Goal: Check status: Check status

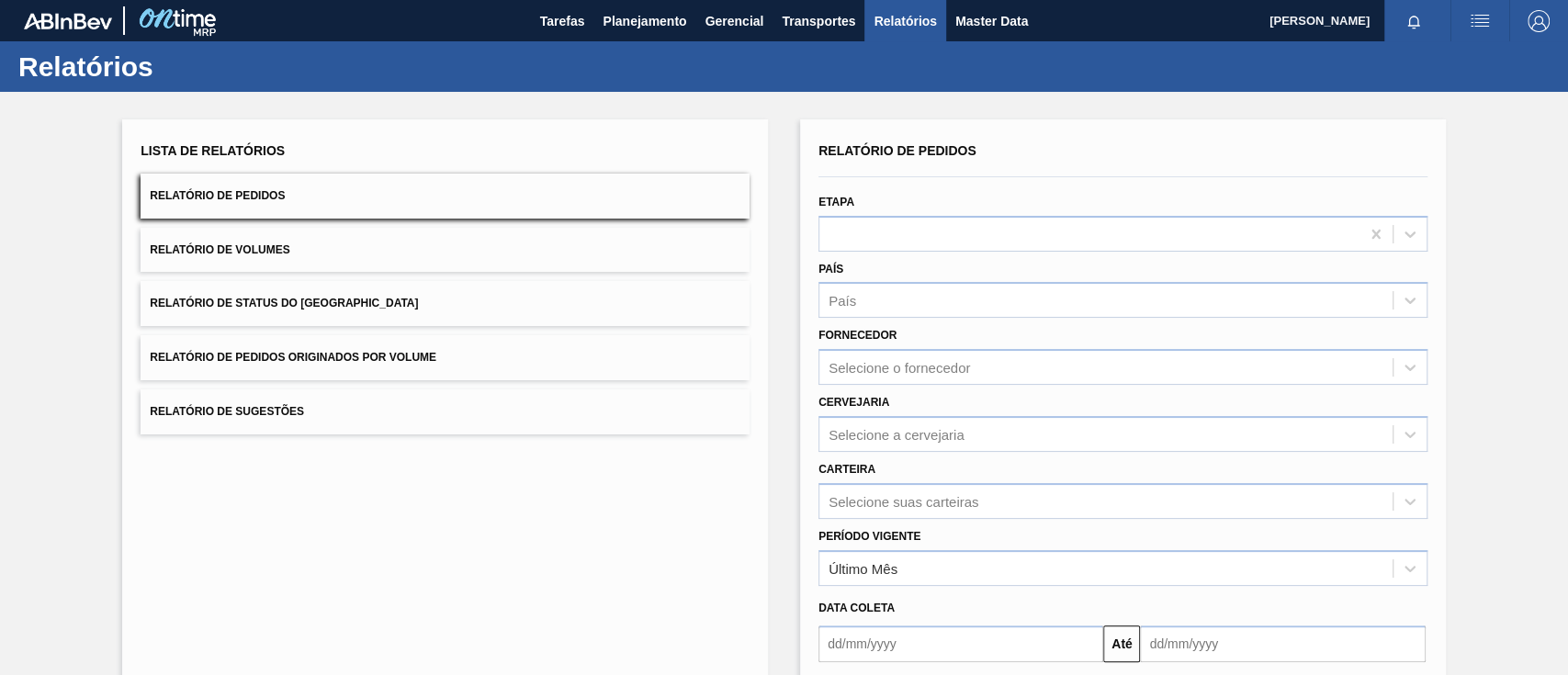
click at [445, 360] on button "Relatório de Pedidos Originados por Volume" at bounding box center [445, 357] width 609 height 45
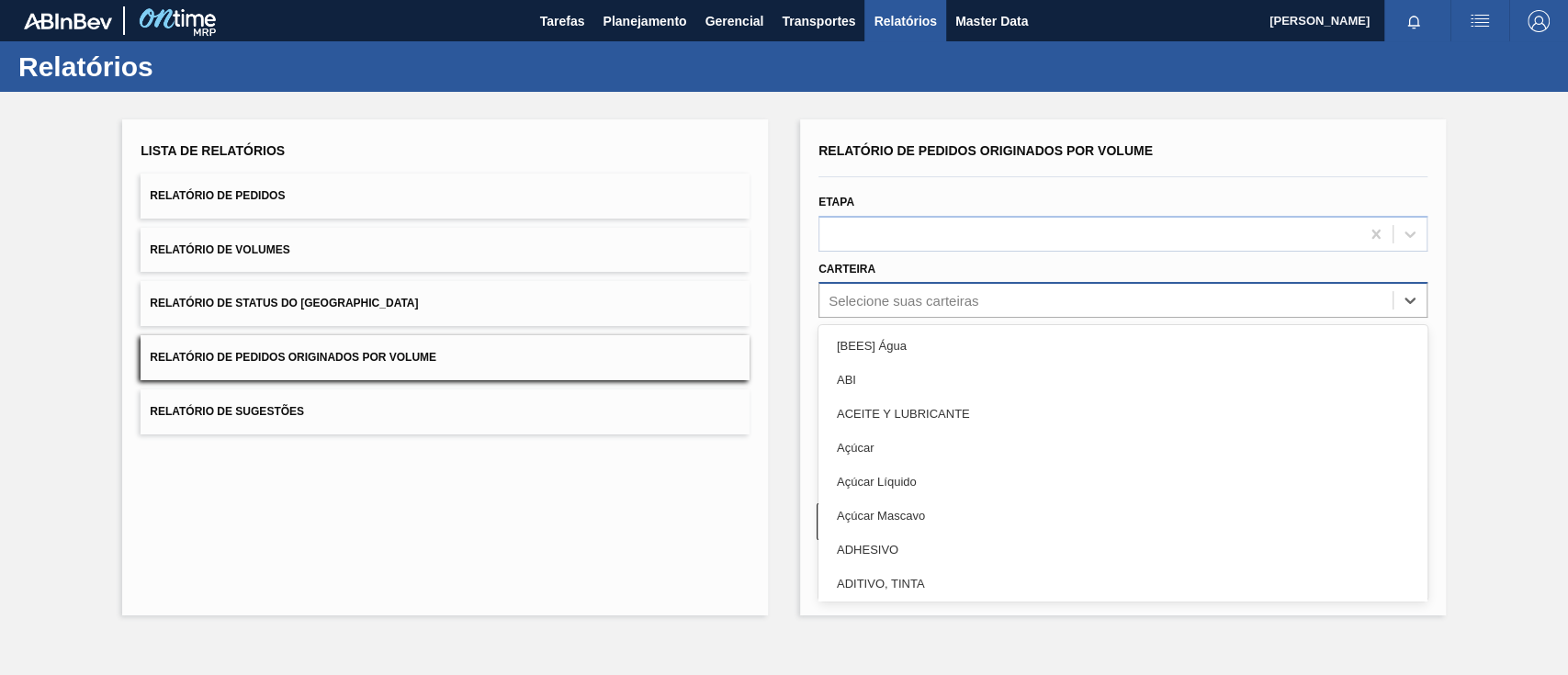
click at [976, 297] on div "Selecione suas carteiras" at bounding box center [903, 300] width 150 height 16
type input "ga"
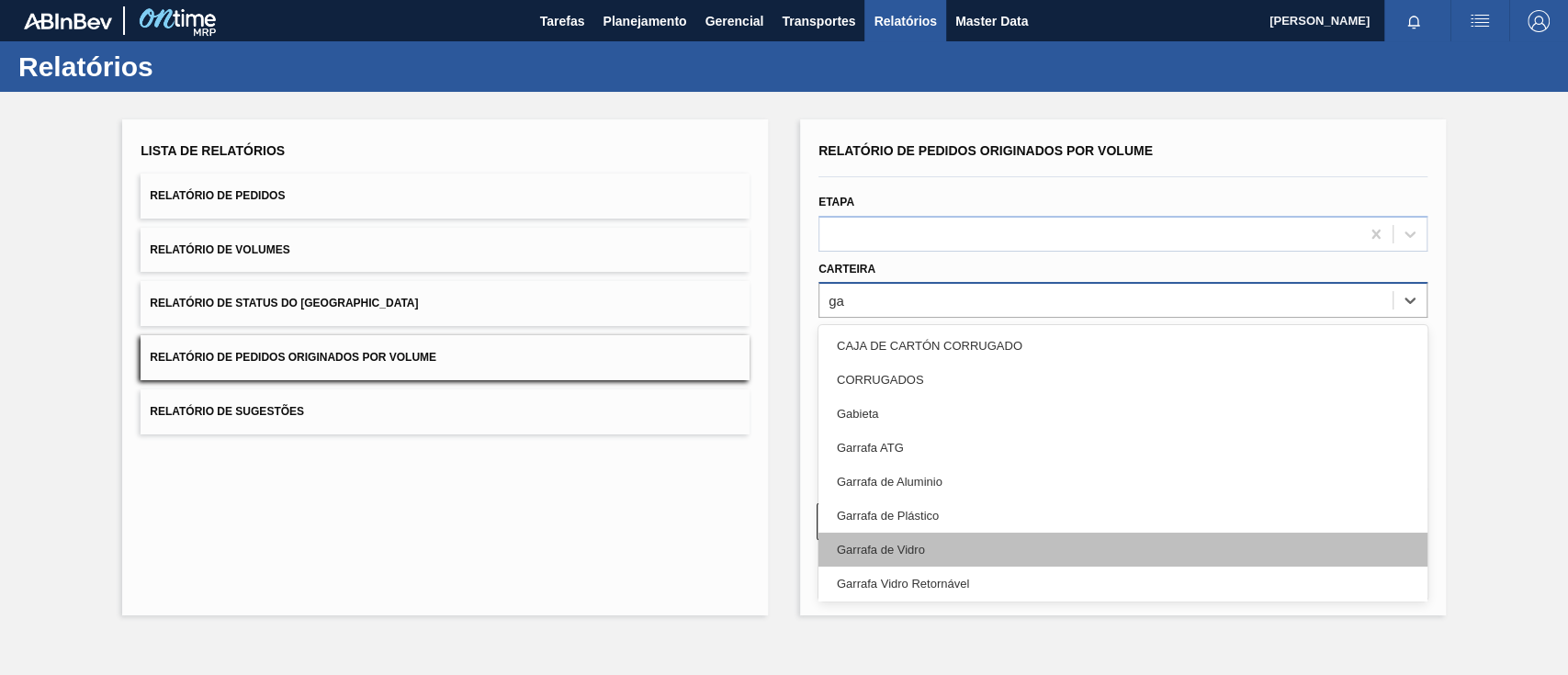
click at [904, 543] on div "Garrafa de Vidro" at bounding box center [1122, 549] width 609 height 34
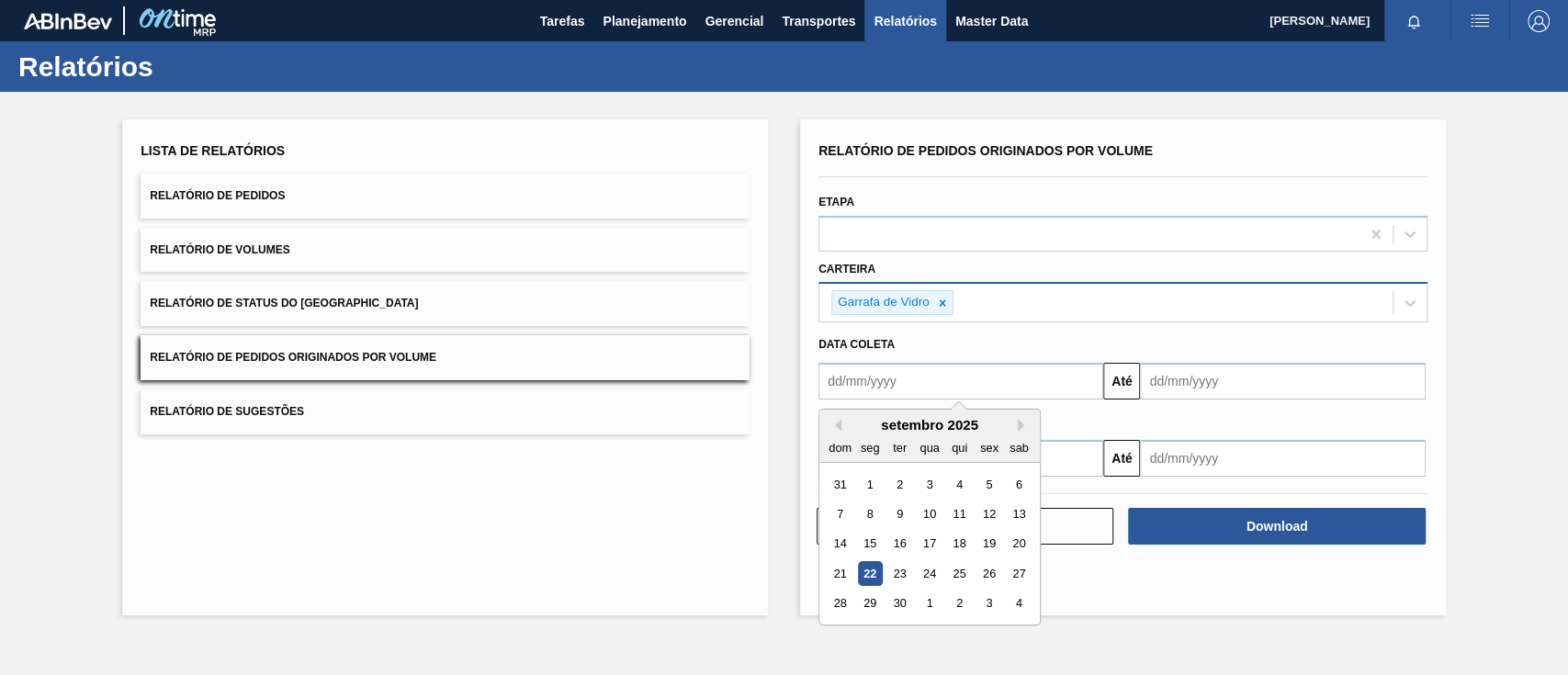
click at [904, 366] on input "text" at bounding box center [960, 380] width 284 height 36
click at [868, 483] on div "1" at bounding box center [870, 484] width 25 height 25
type input "[DATE]"
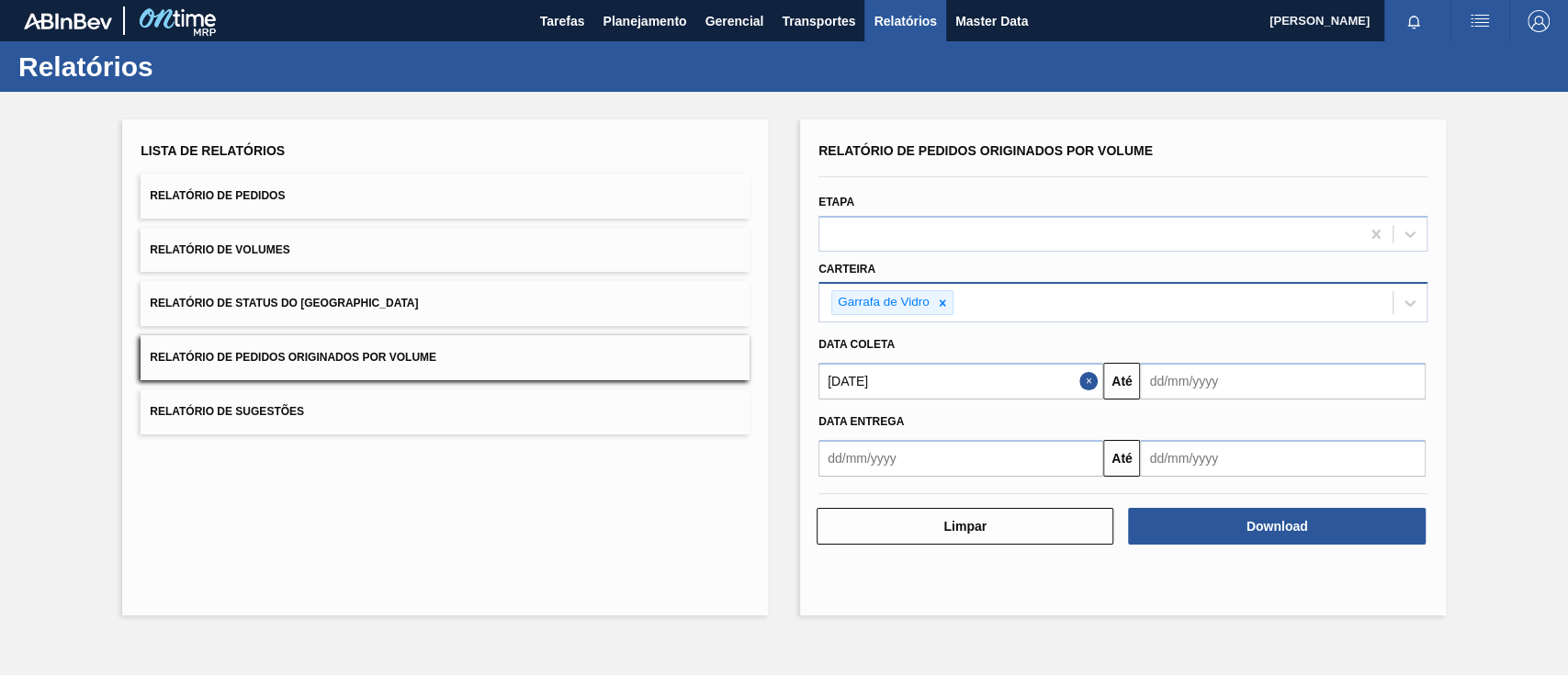
click at [1186, 370] on input "text" at bounding box center [1282, 380] width 284 height 36
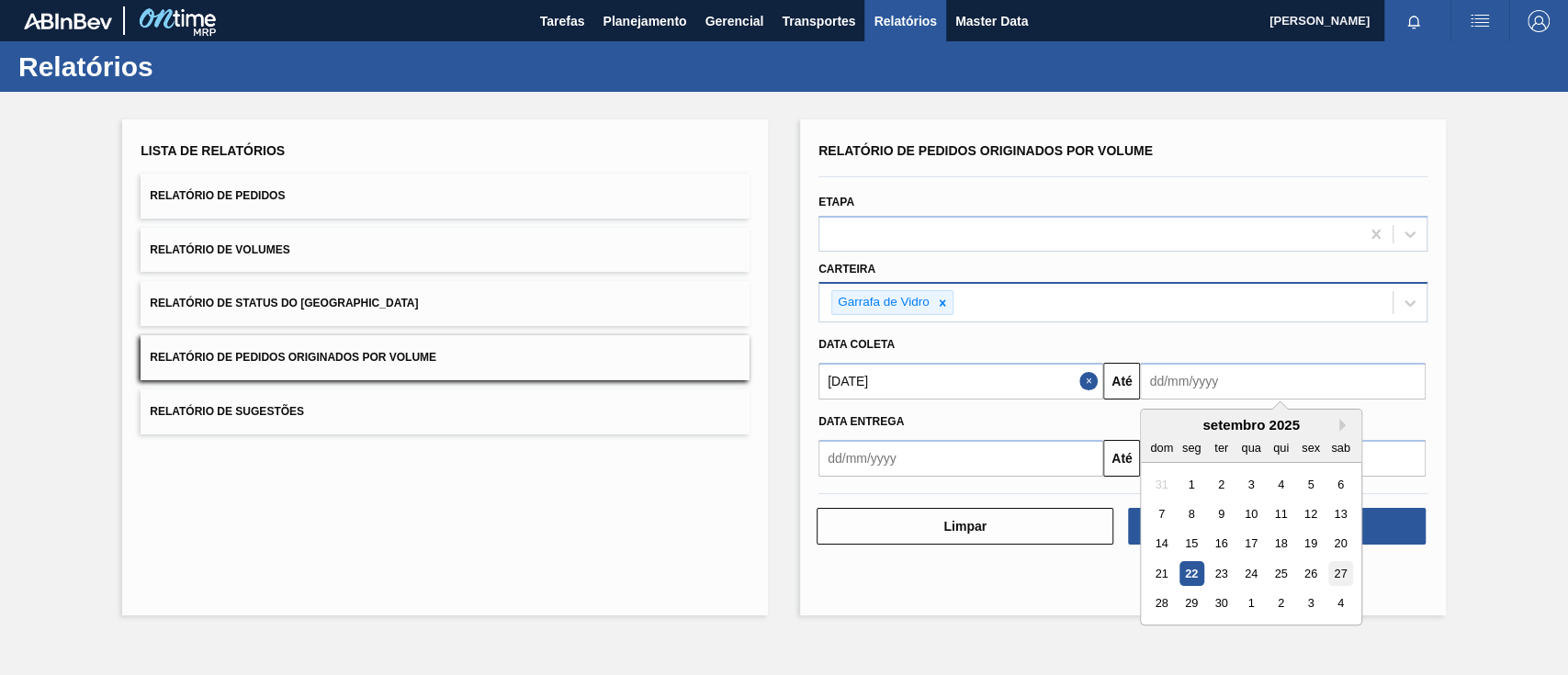
click at [1338, 572] on div "27" at bounding box center [1340, 573] width 25 height 25
type input "[DATE]"
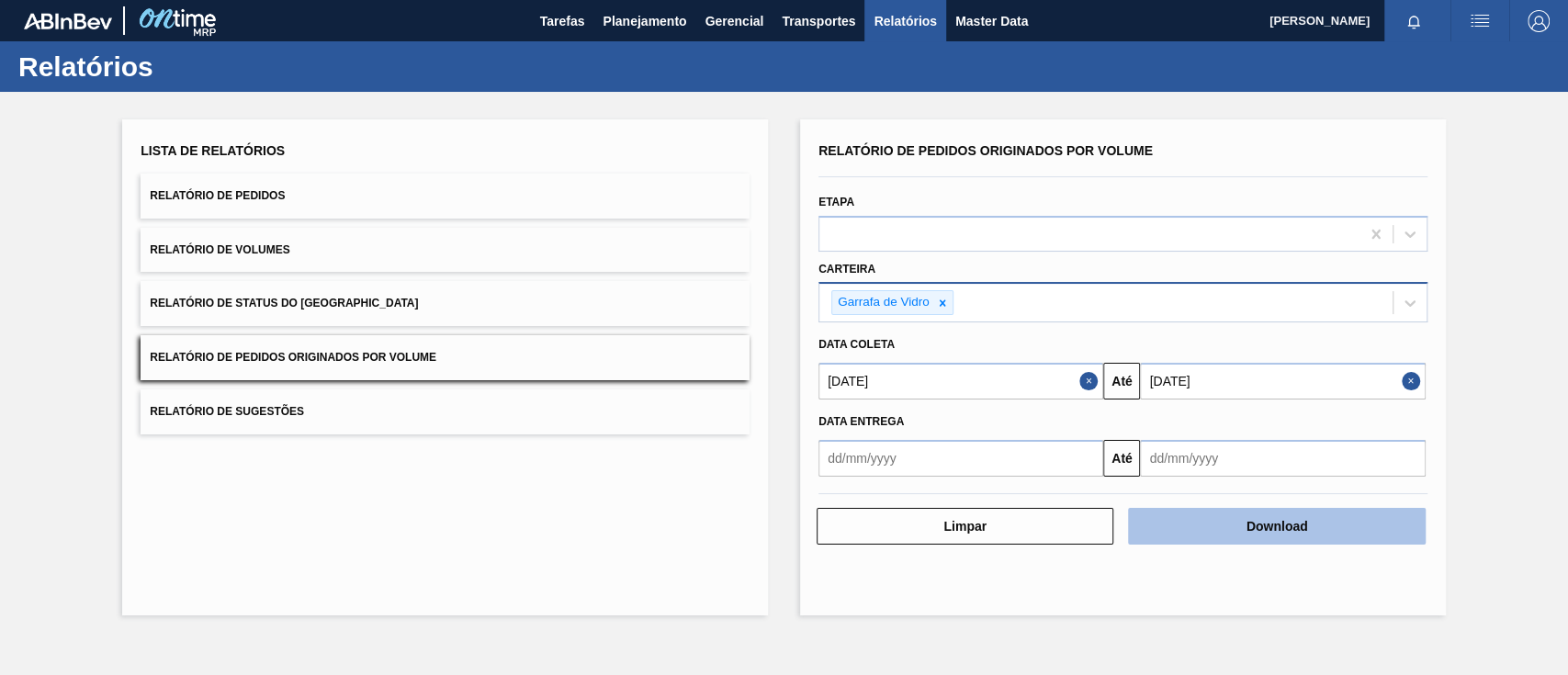
click at [1348, 517] on button "Download" at bounding box center [1276, 526] width 297 height 36
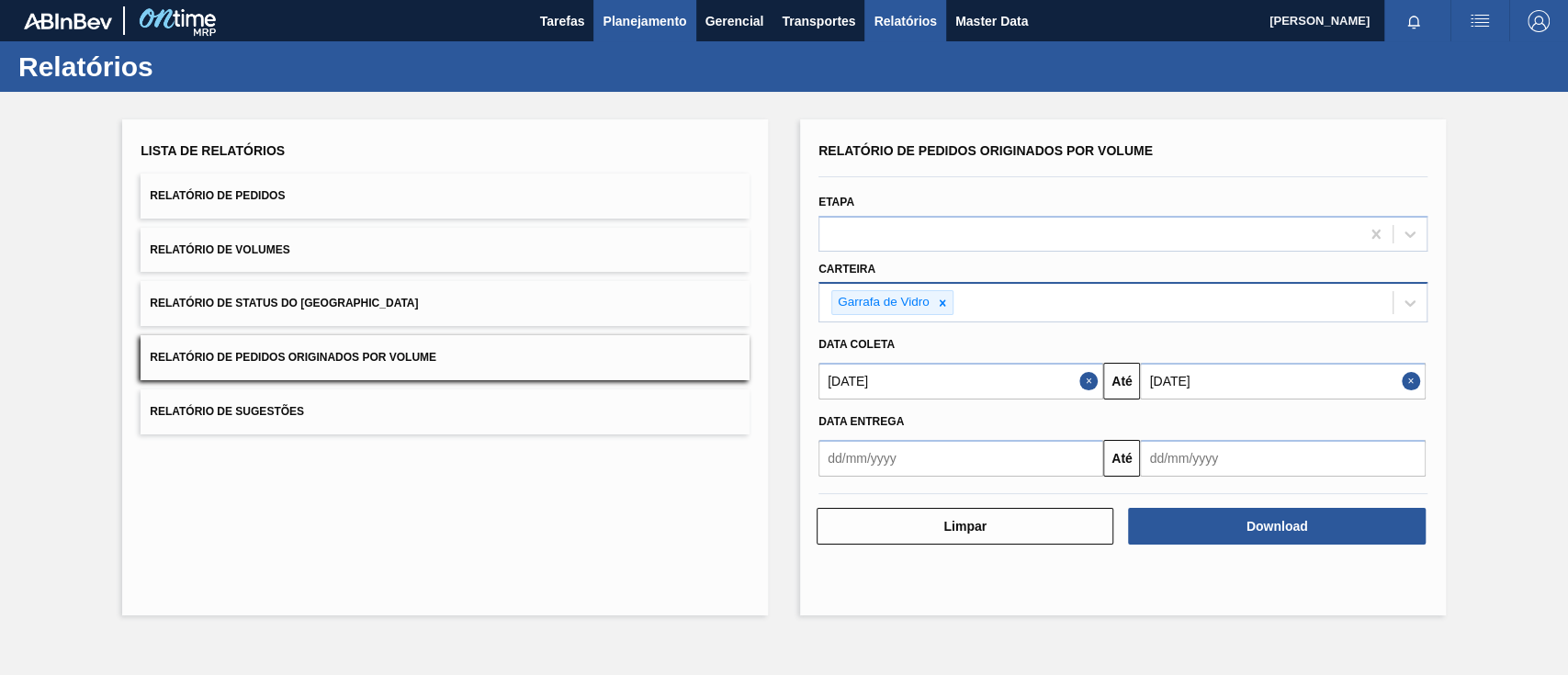
click at [649, 19] on span "Planejamento" at bounding box center [645, 21] width 84 height 22
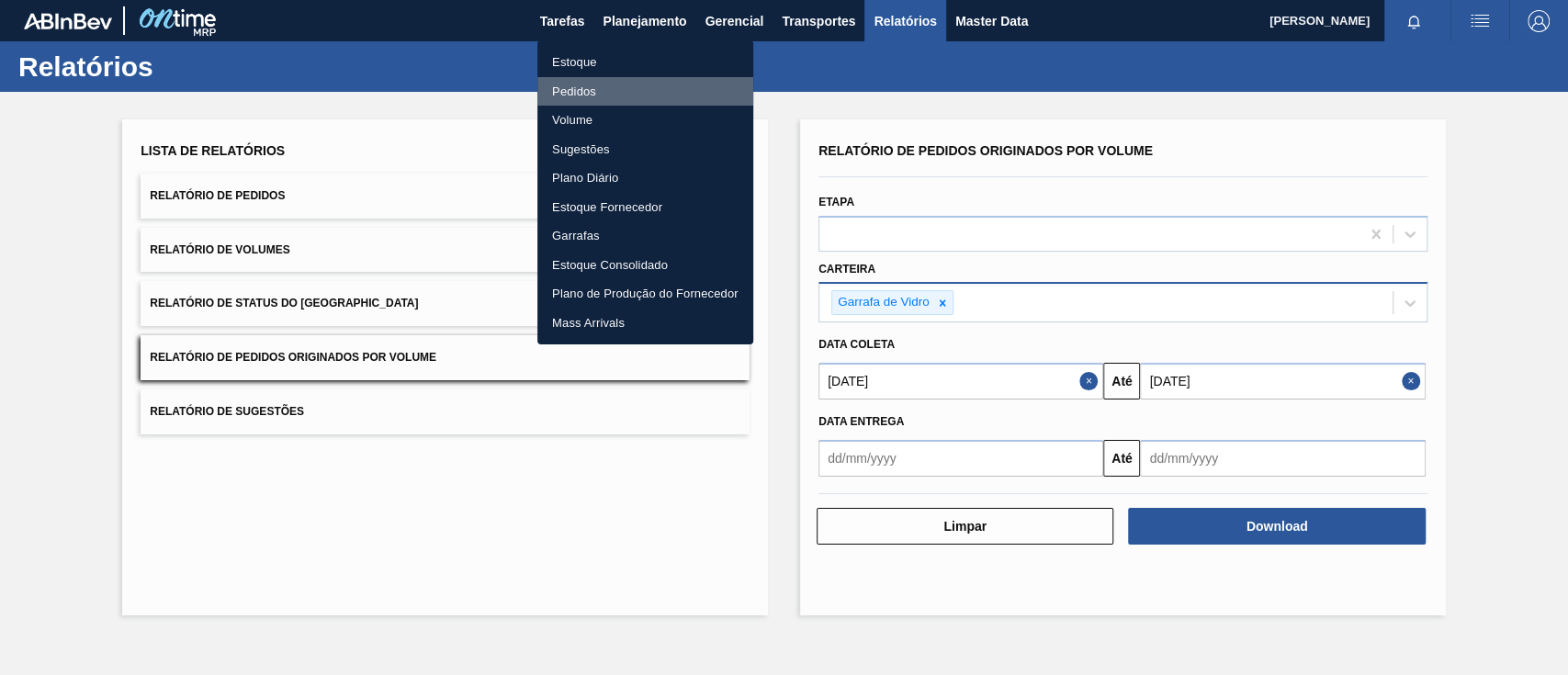
click at [597, 85] on li "Pedidos" at bounding box center [645, 92] width 215 height 30
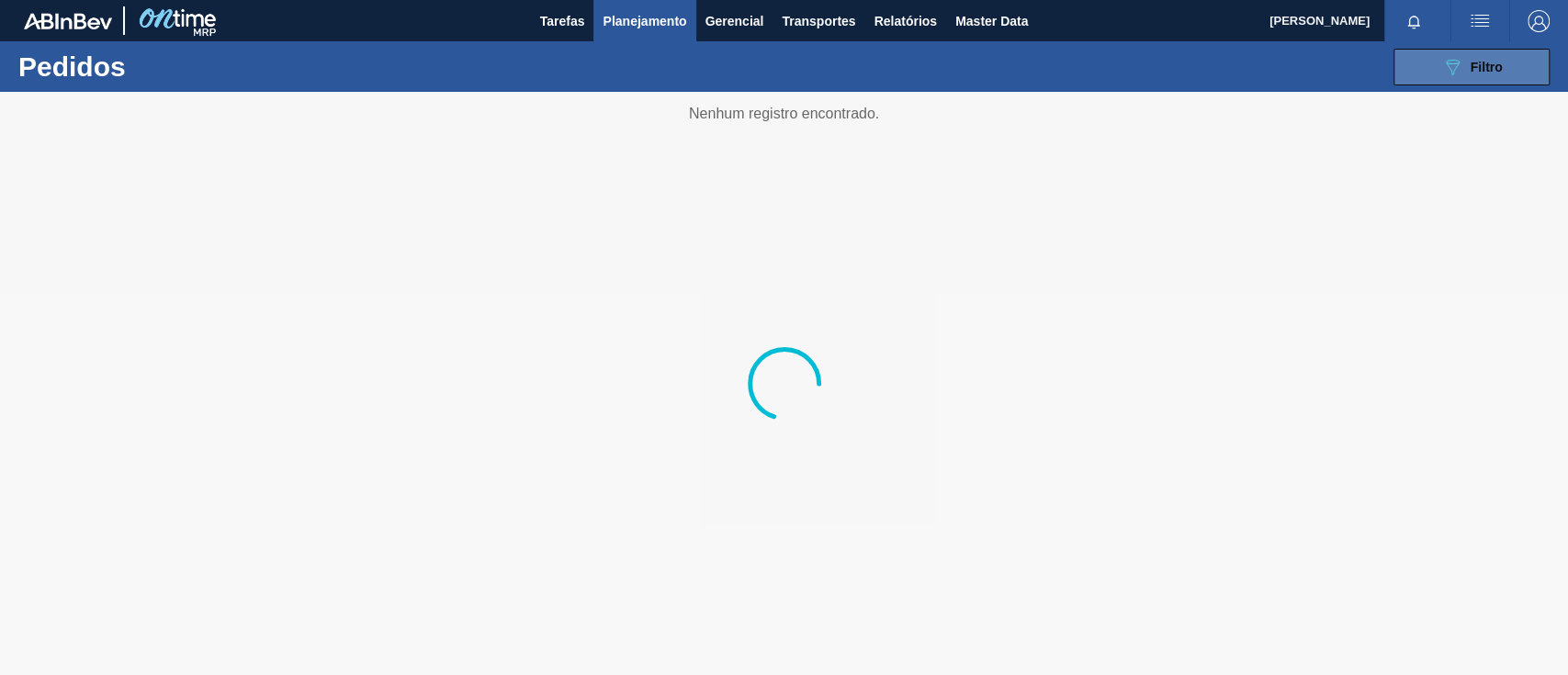
click at [1502, 73] on button "089F7B8B-B2A5-4AFE-B5C0-19BA573D28AC Filtro" at bounding box center [1471, 66] width 156 height 36
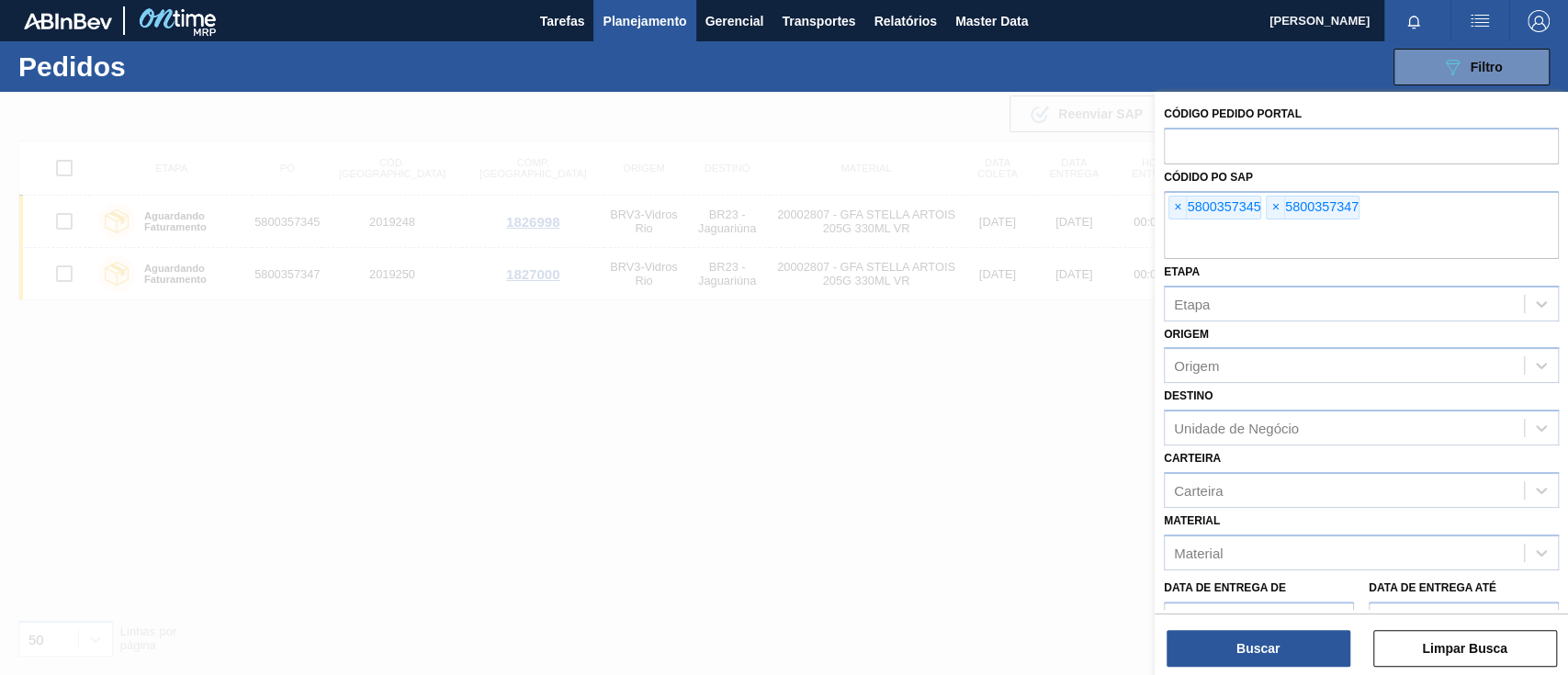
click at [1173, 206] on span "×" at bounding box center [1178, 208] width 18 height 22
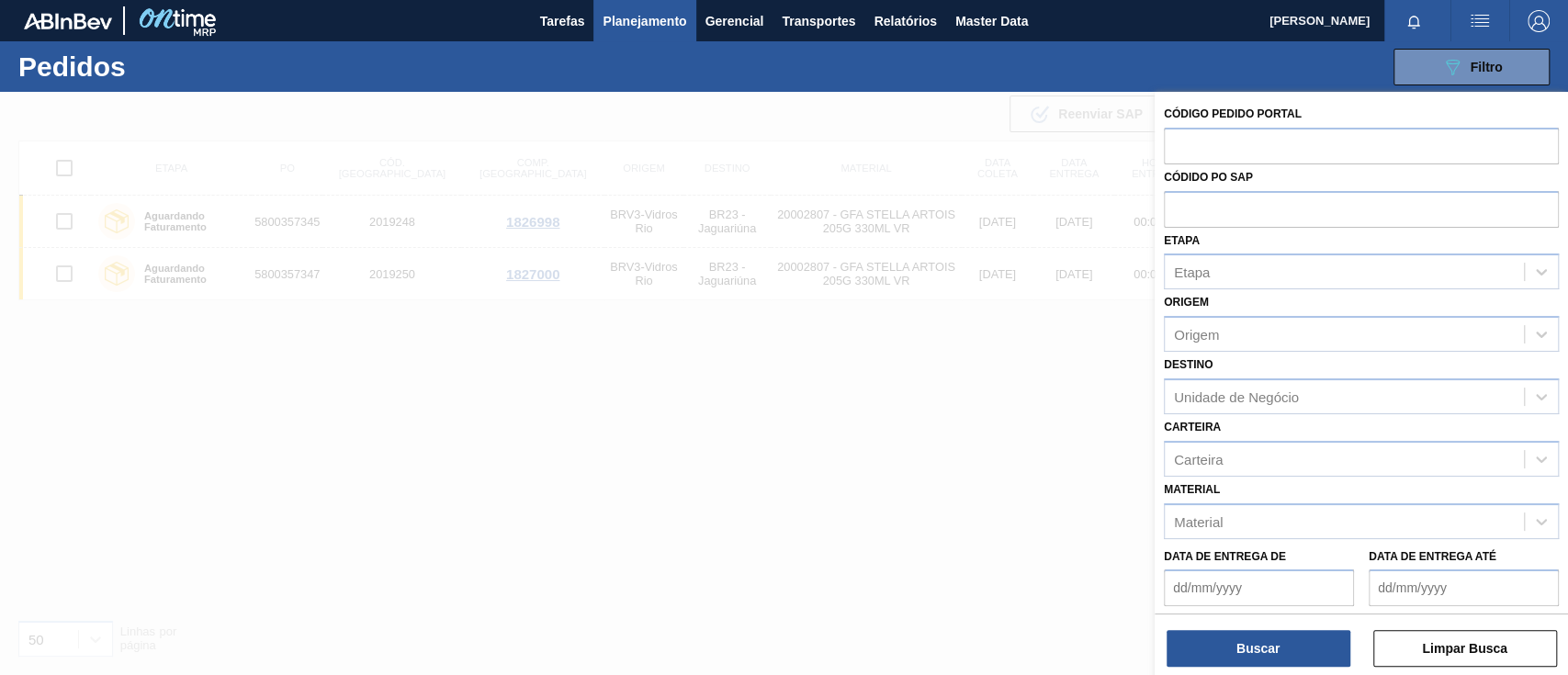
click at [1173, 206] on input "text" at bounding box center [1361, 208] width 395 height 34
paste input "5800357347"
type input "5800357347"
click at [1240, 638] on button "Buscar" at bounding box center [1258, 648] width 184 height 36
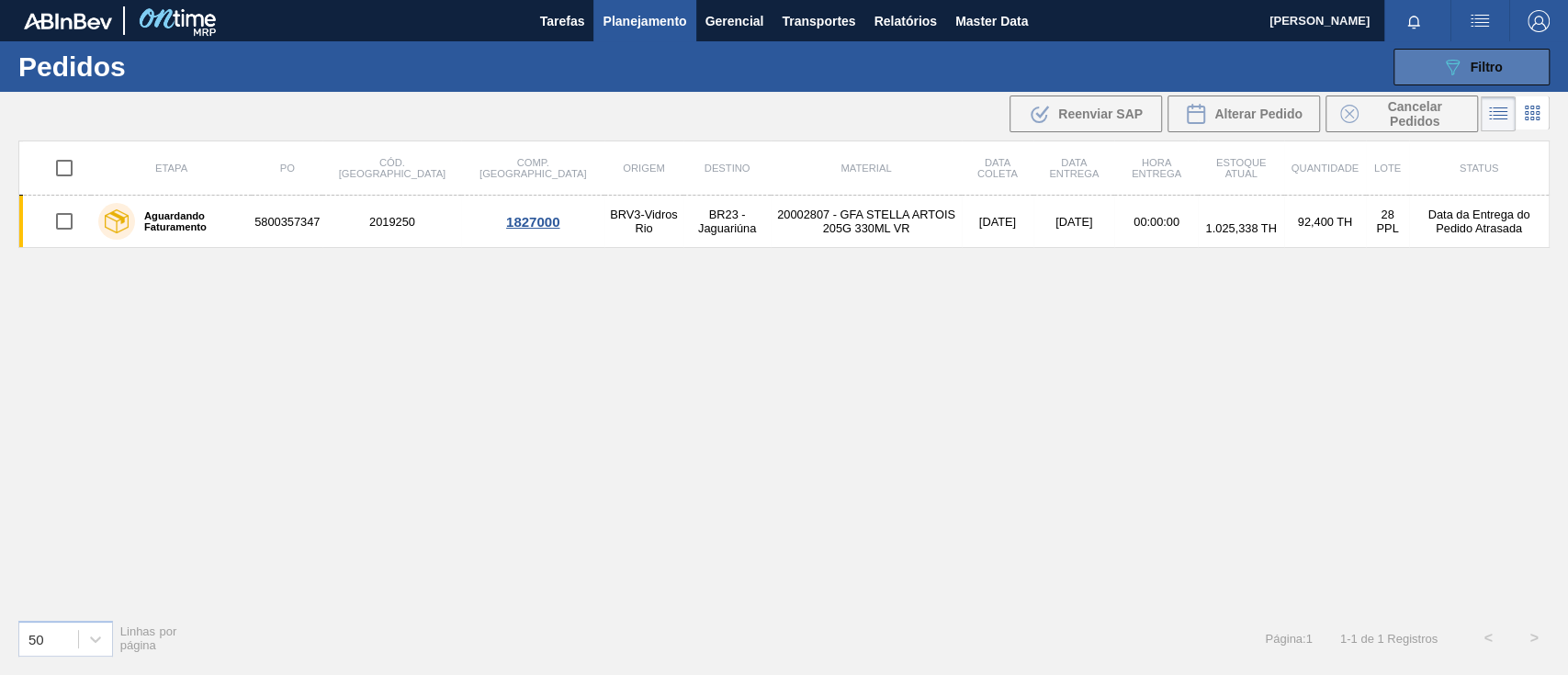
click at [1442, 63] on icon "089F7B8B-B2A5-4AFE-B5C0-19BA573D28AC" at bounding box center [1452, 67] width 22 height 22
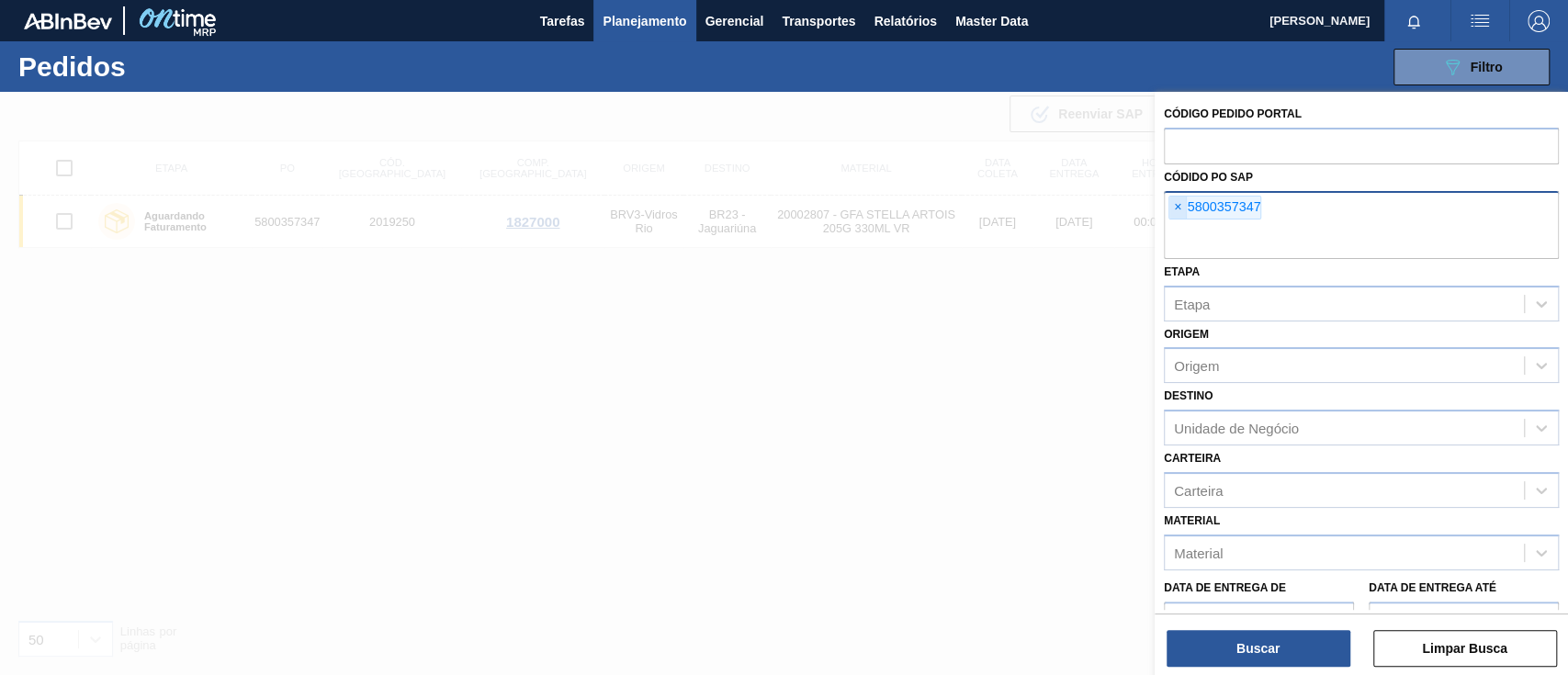
click at [1171, 207] on span "×" at bounding box center [1178, 208] width 18 height 22
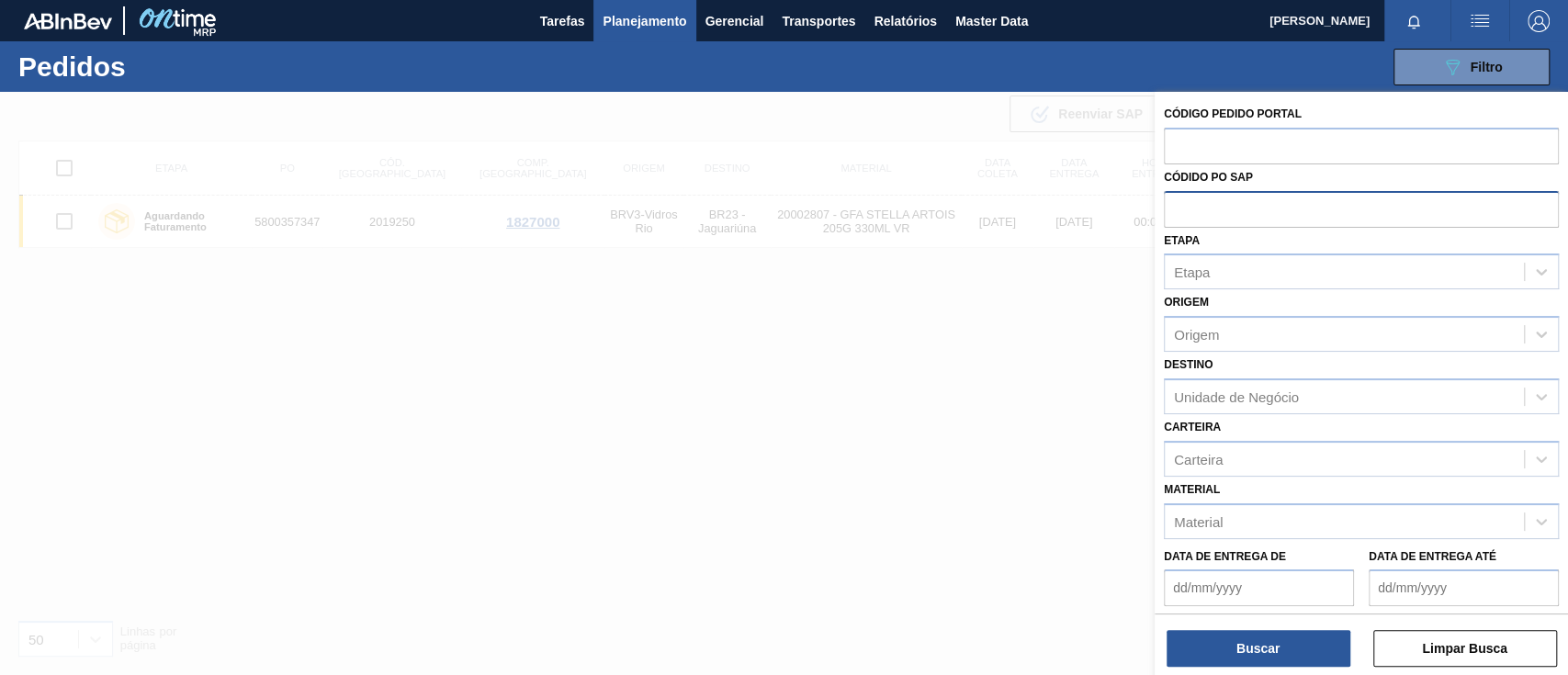
paste input "text"
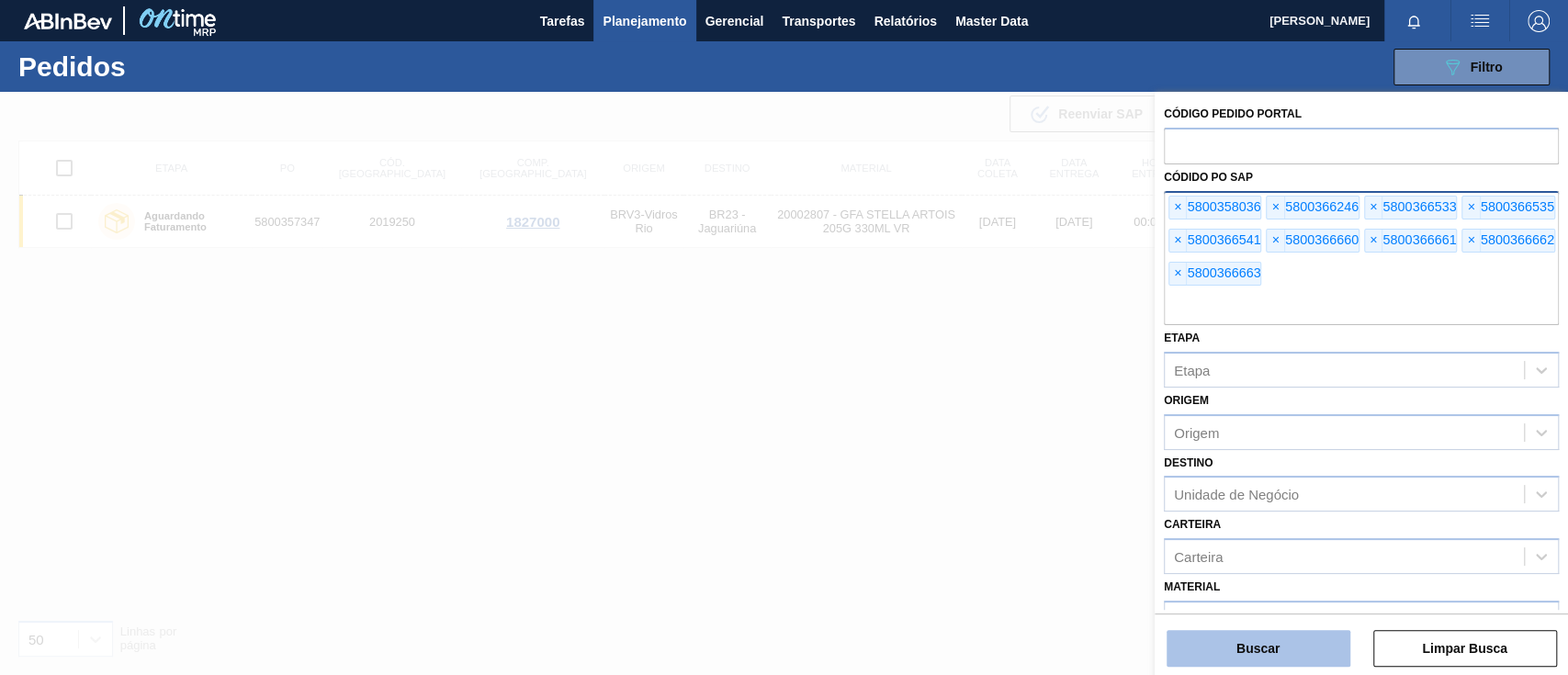
click at [1264, 644] on button "Buscar" at bounding box center [1258, 648] width 184 height 36
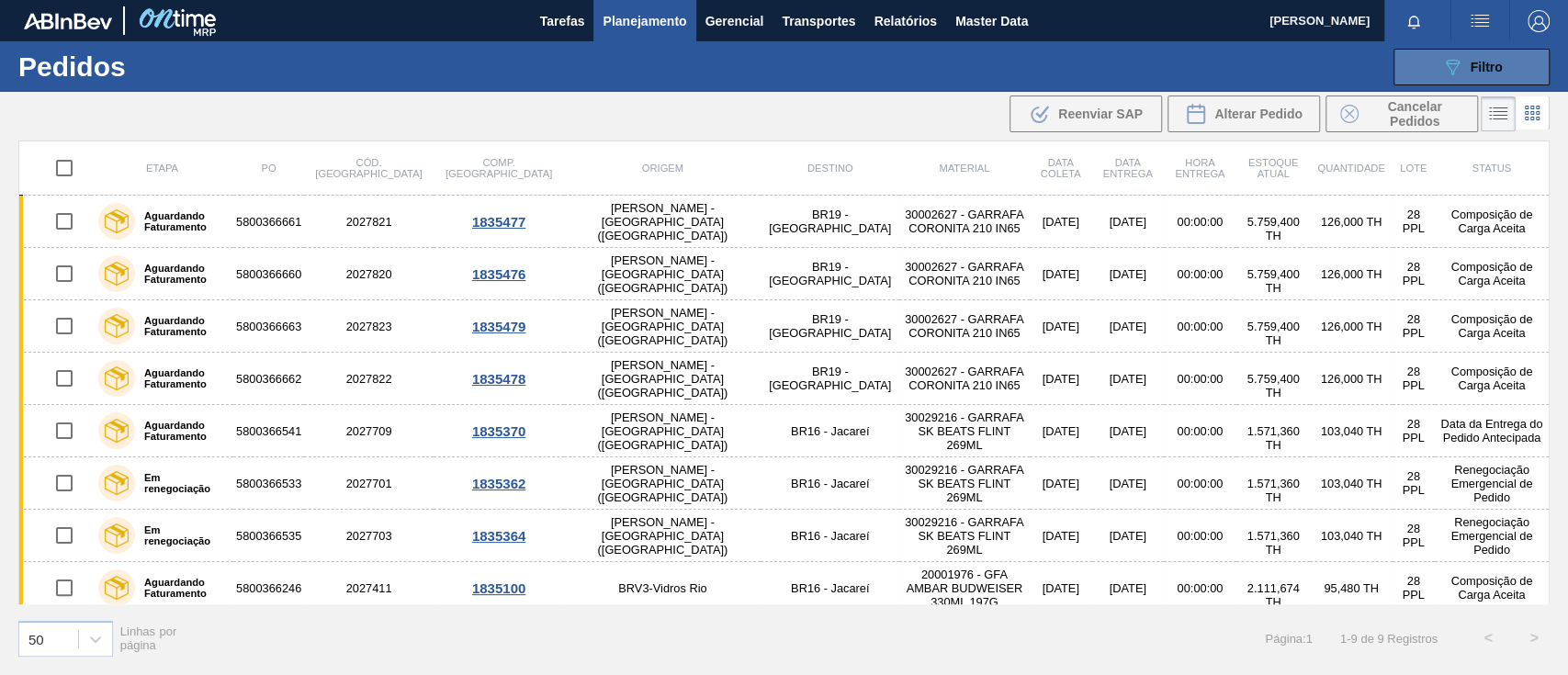
click at [1471, 65] on span "Filtro" at bounding box center [1487, 67] width 32 height 15
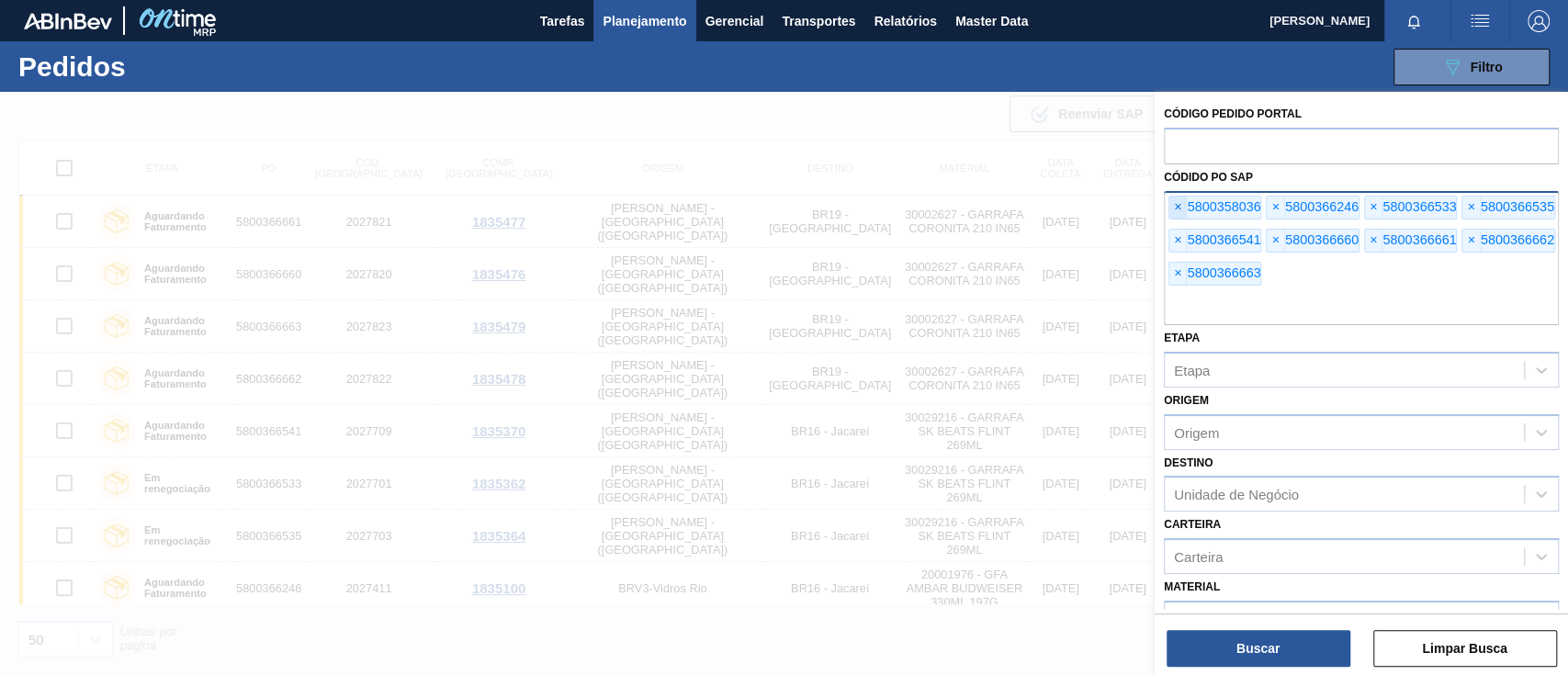
click at [1172, 210] on span "×" at bounding box center [1178, 208] width 18 height 22
click at [1173, 210] on span "×" at bounding box center [1178, 208] width 18 height 22
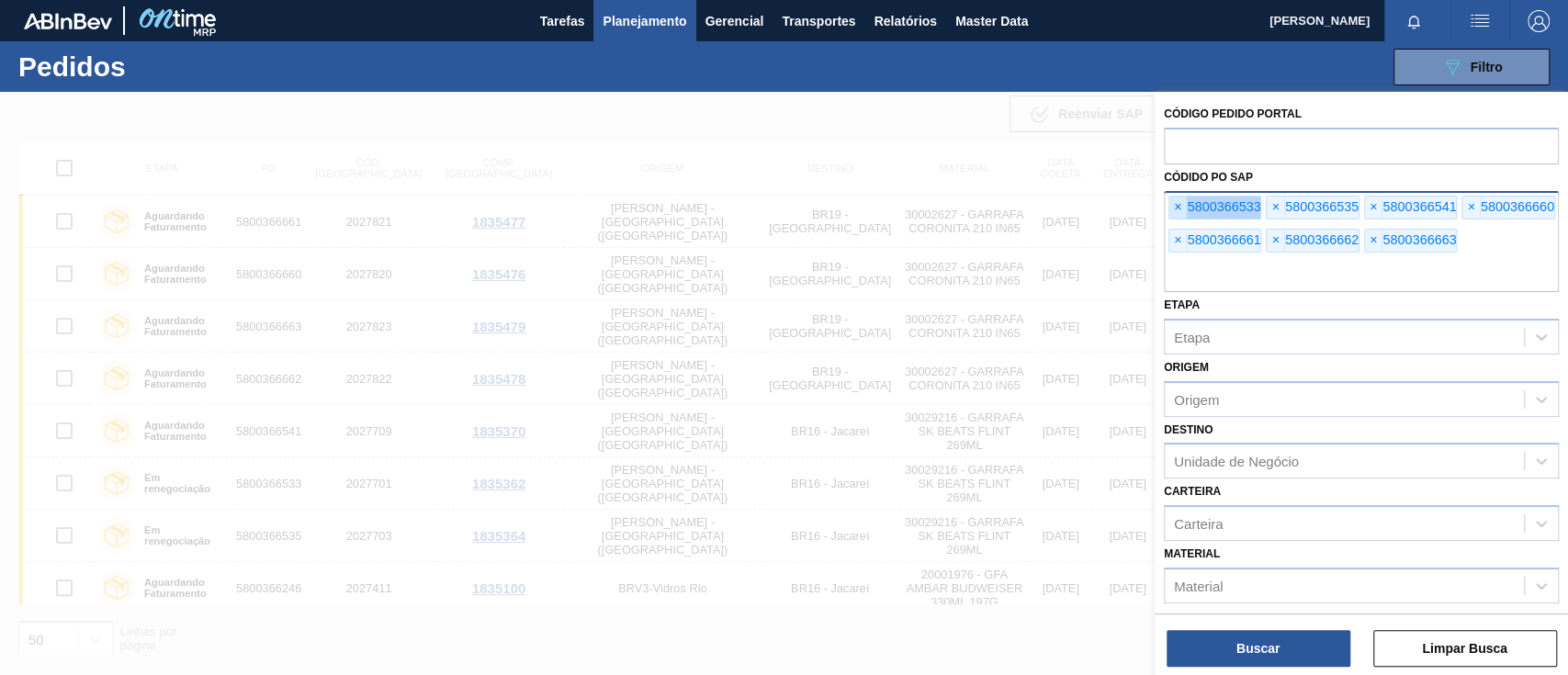
click at [1173, 210] on span "×" at bounding box center [1178, 208] width 18 height 22
click at [1174, 210] on span "×" at bounding box center [1178, 208] width 18 height 22
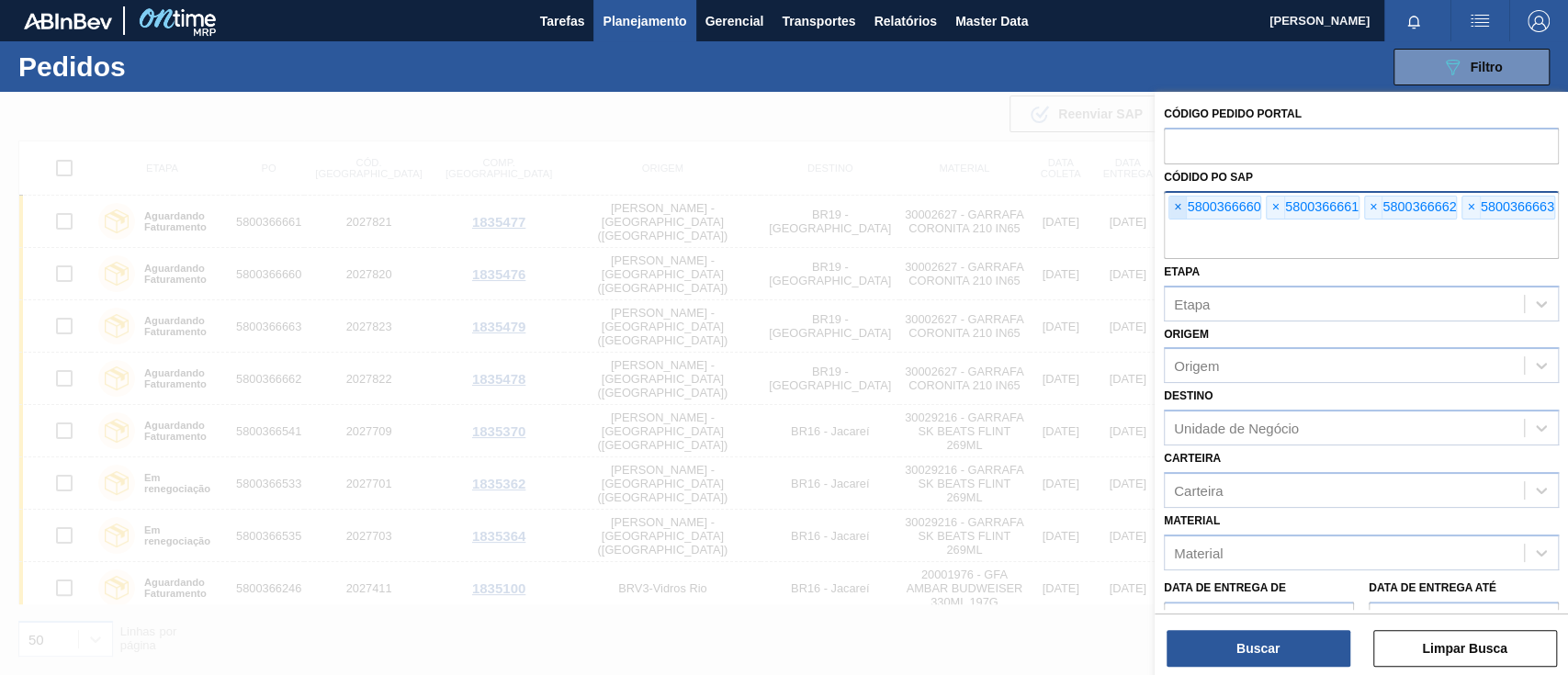
click at [1174, 210] on span "×" at bounding box center [1178, 208] width 18 height 22
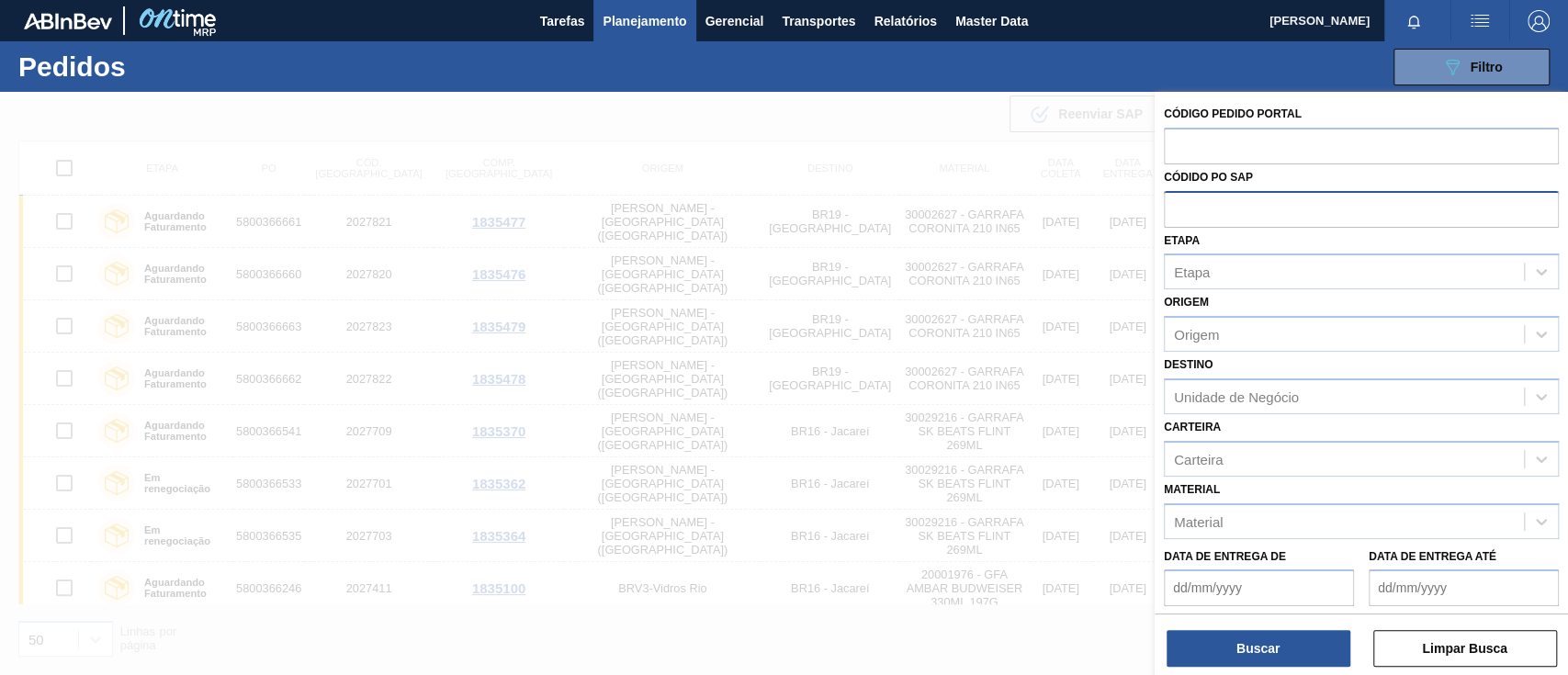
paste input "text"
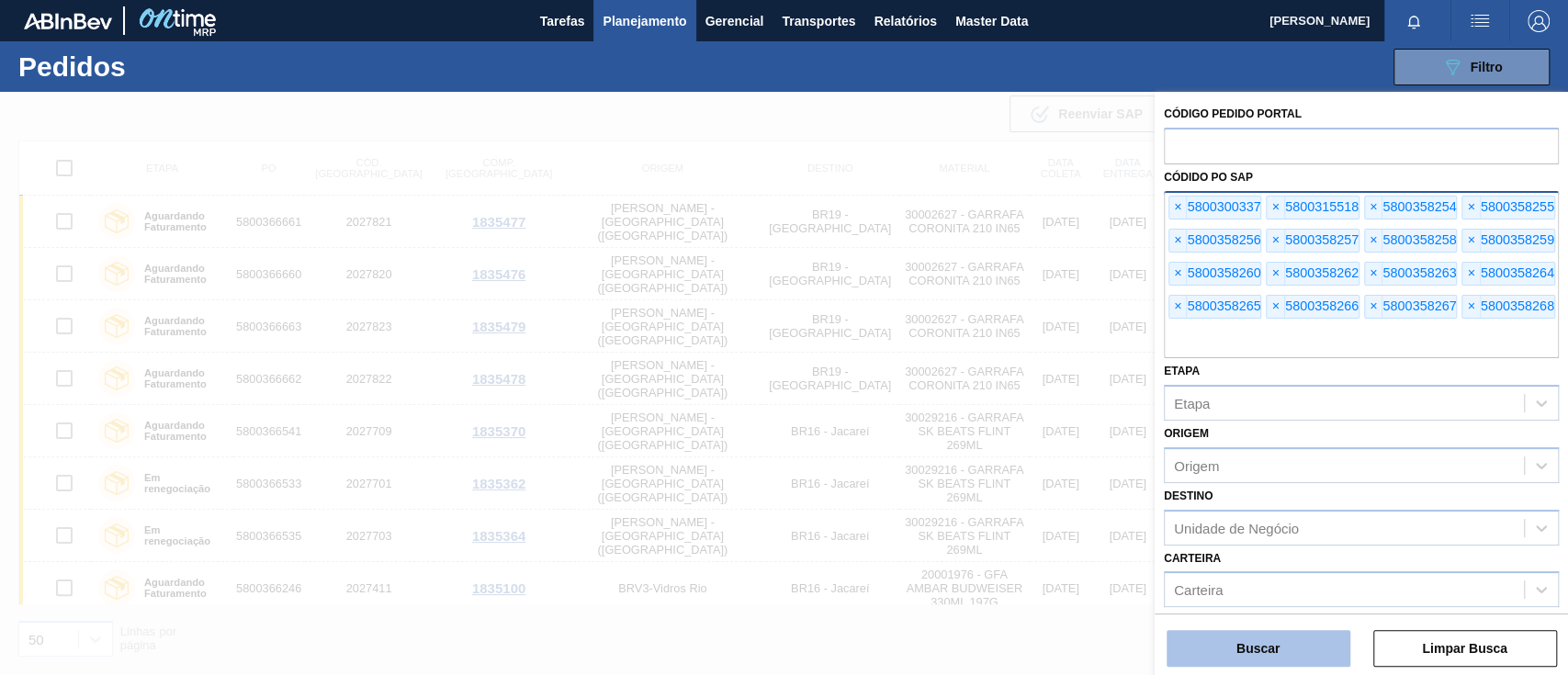
click at [1240, 635] on button "Buscar" at bounding box center [1258, 648] width 184 height 36
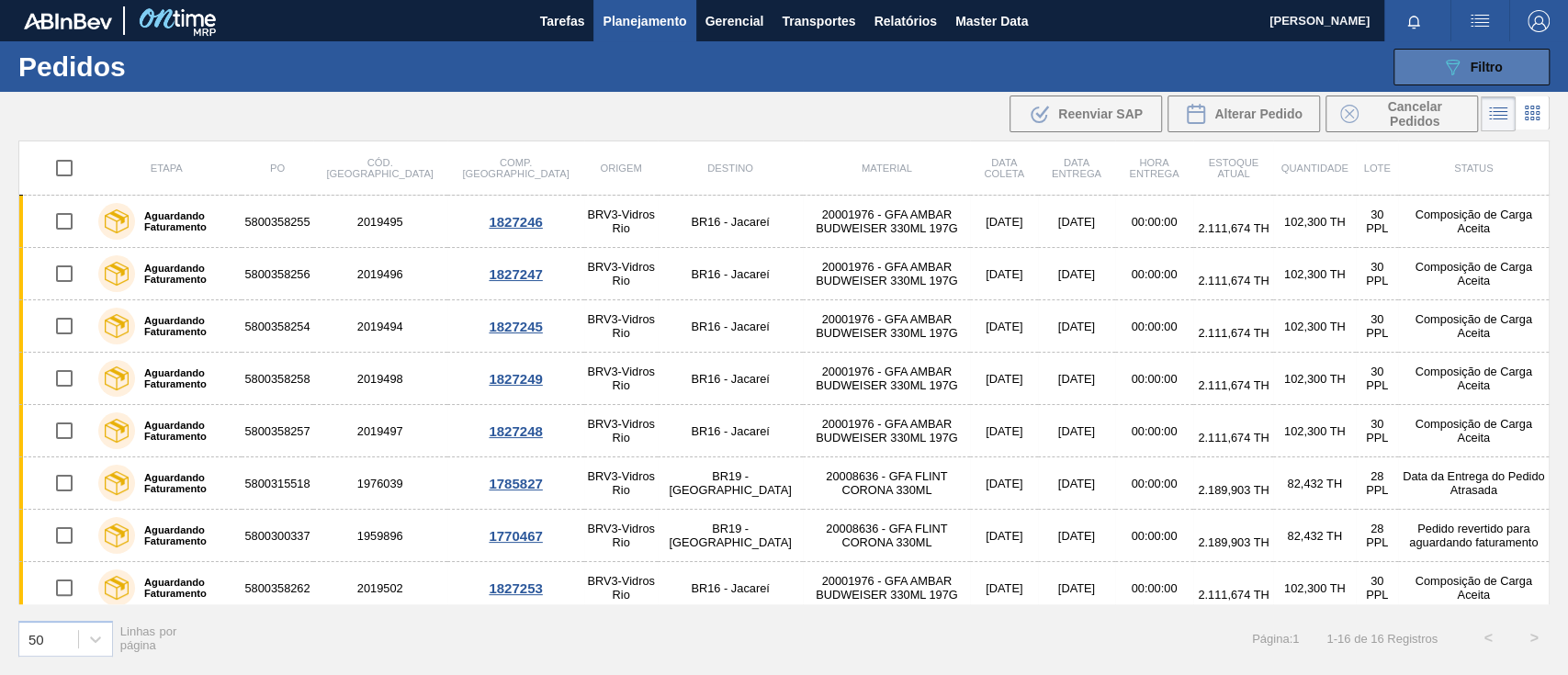
click at [1450, 71] on icon "089F7B8B-B2A5-4AFE-B5C0-19BA573D28AC" at bounding box center [1452, 67] width 22 height 22
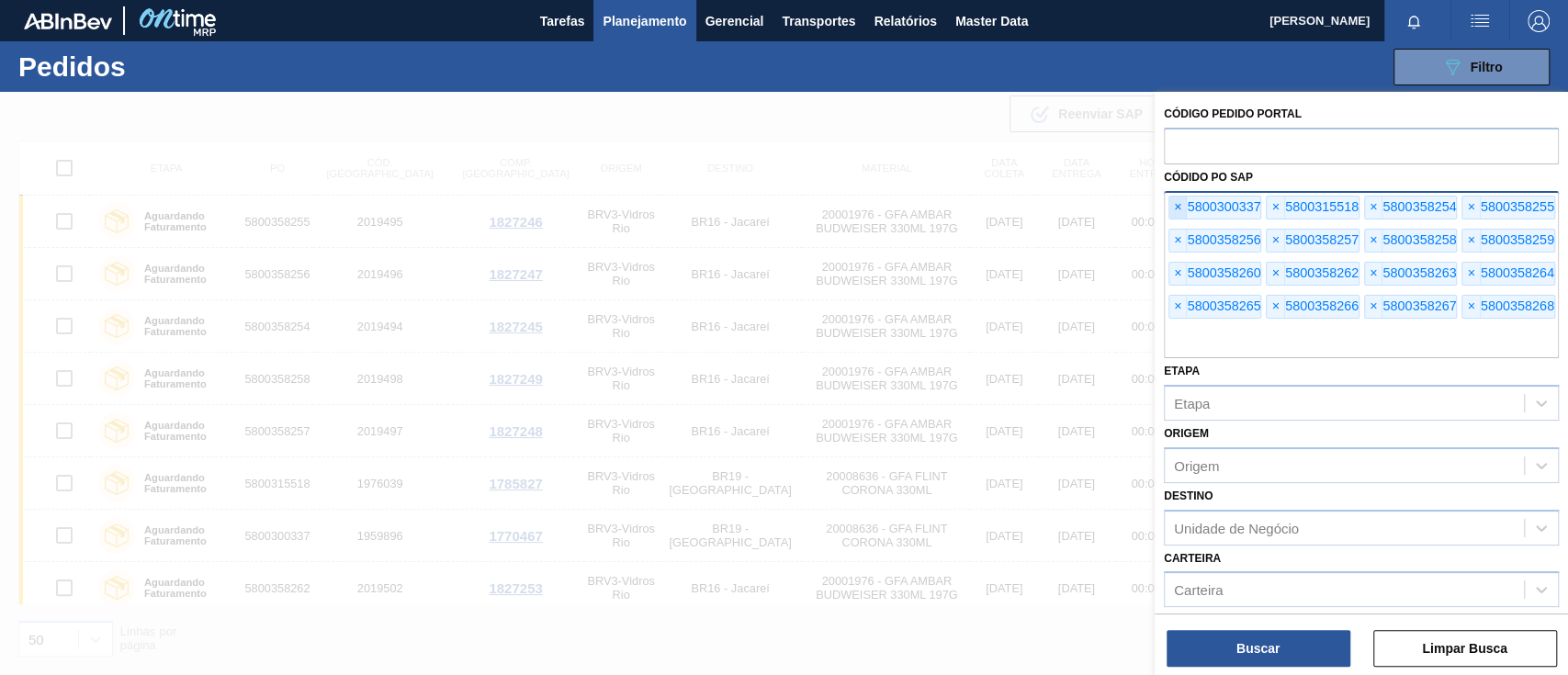
click at [1184, 212] on span "×" at bounding box center [1178, 208] width 18 height 22
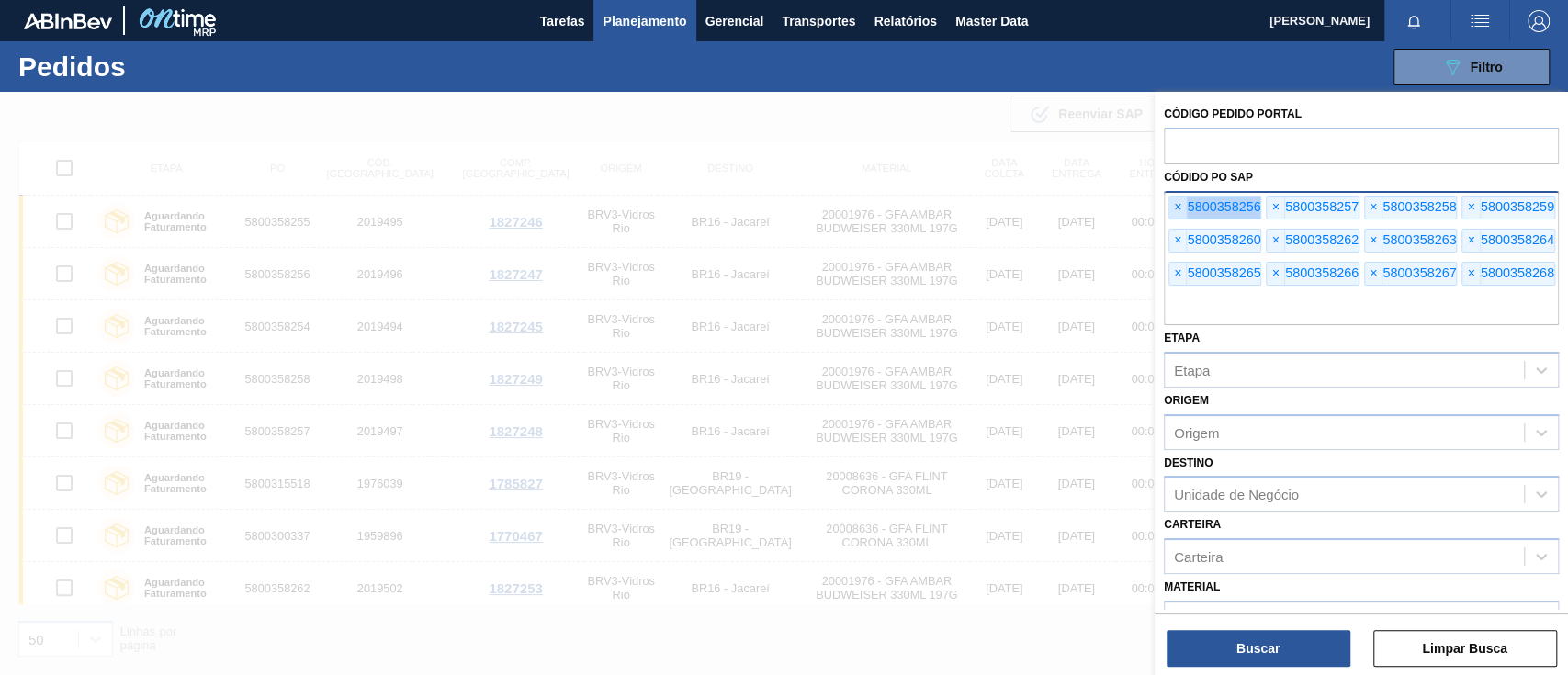
click at [1184, 212] on span "×" at bounding box center [1178, 208] width 18 height 22
click at [1183, 213] on span "×" at bounding box center [1178, 208] width 18 height 22
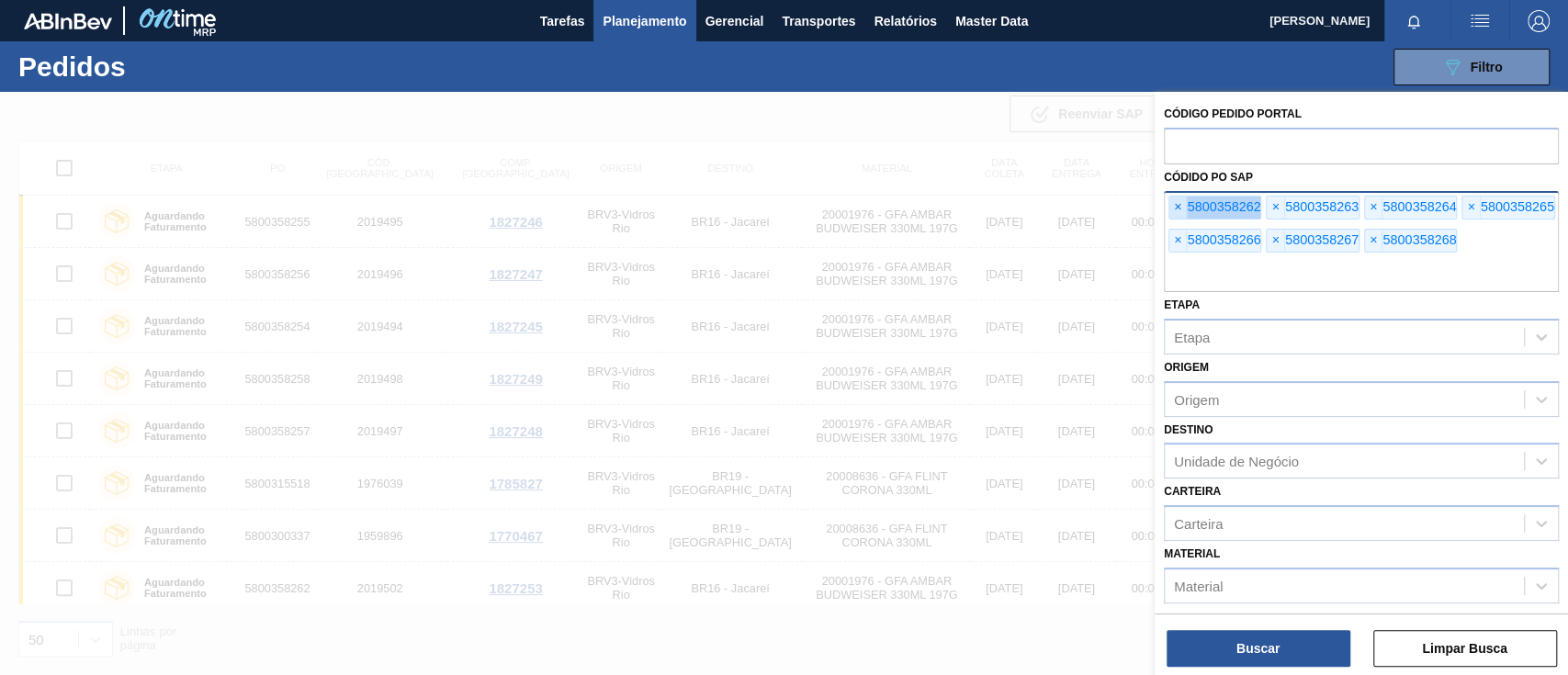
click at [1183, 213] on span "×" at bounding box center [1178, 208] width 18 height 22
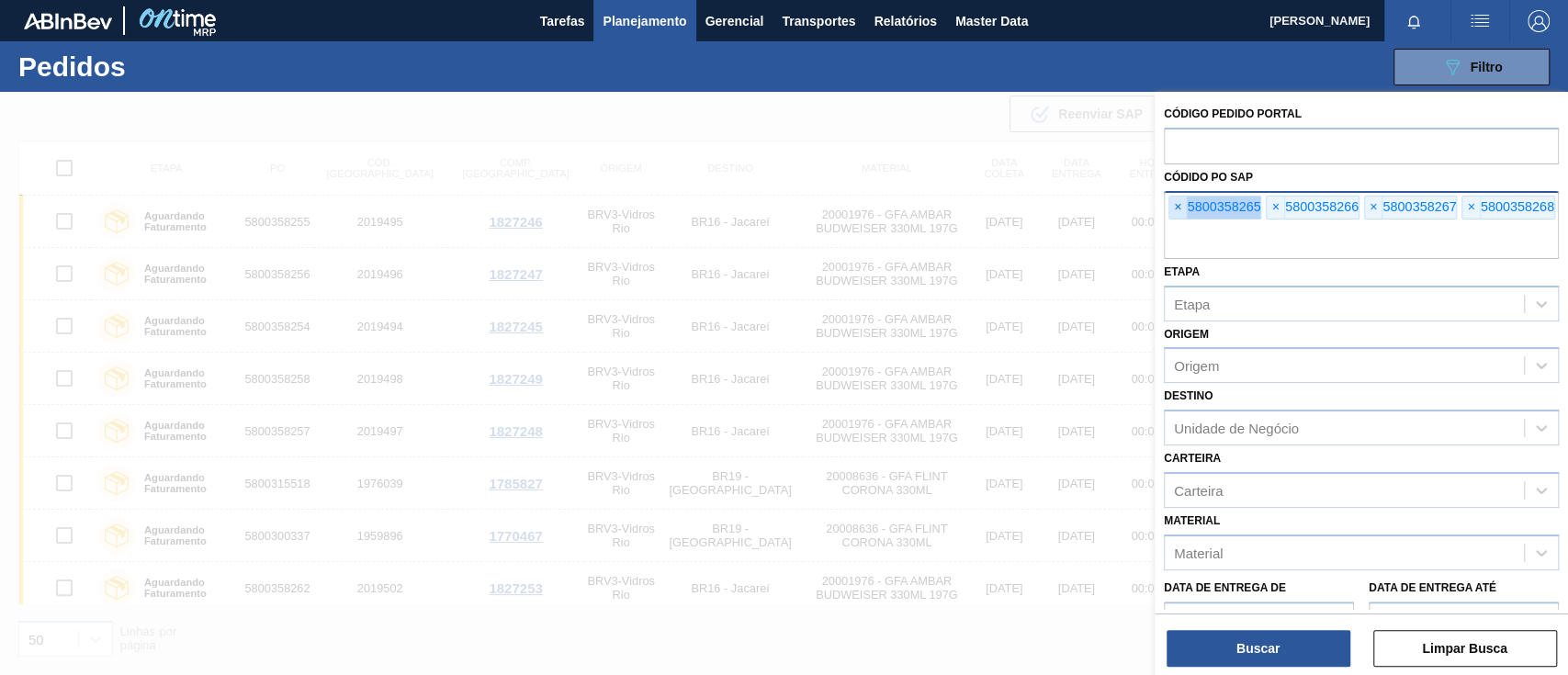
click at [1183, 213] on span "×" at bounding box center [1178, 208] width 18 height 22
click at [1183, 214] on span "×" at bounding box center [1178, 208] width 18 height 22
click at [1183, 215] on span "×" at bounding box center [1178, 208] width 18 height 22
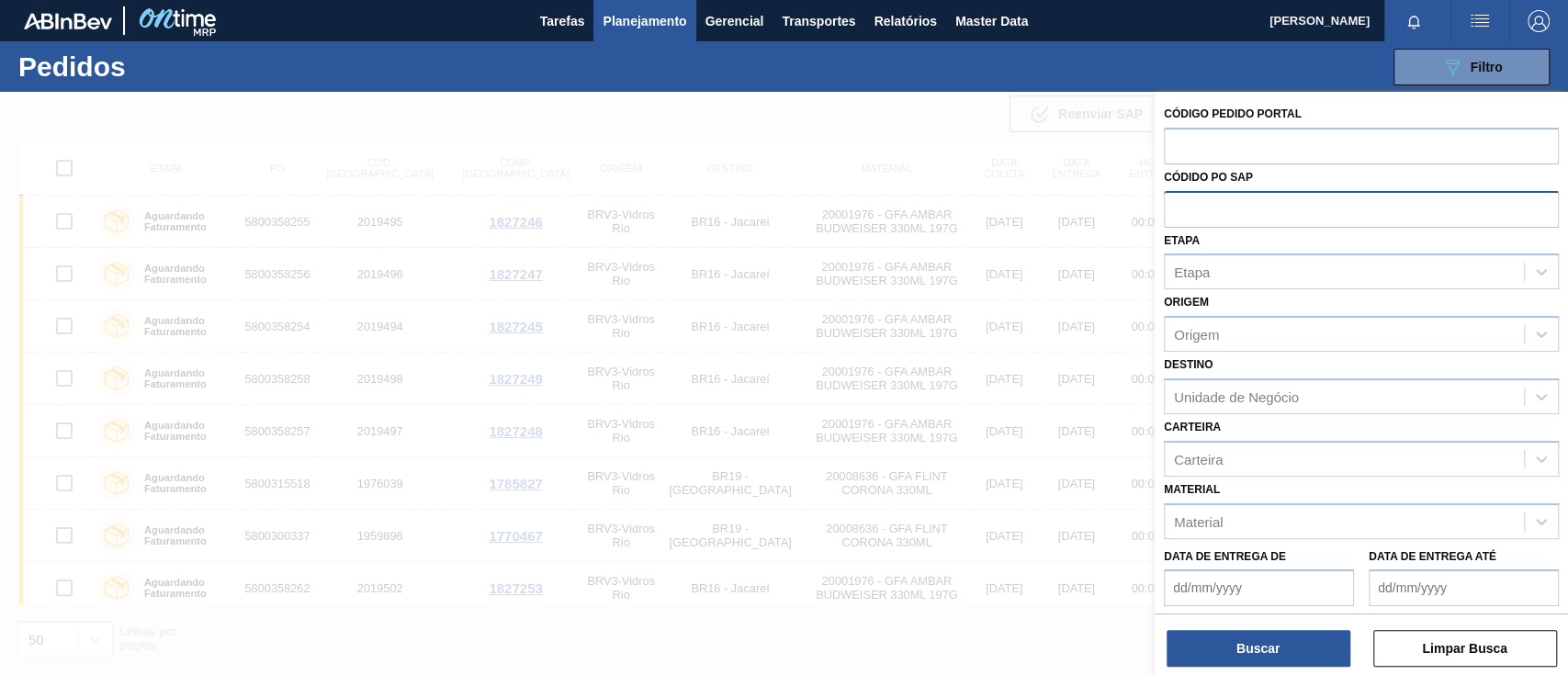
click at [1183, 215] on input "text" at bounding box center [1361, 208] width 395 height 34
paste input "text"
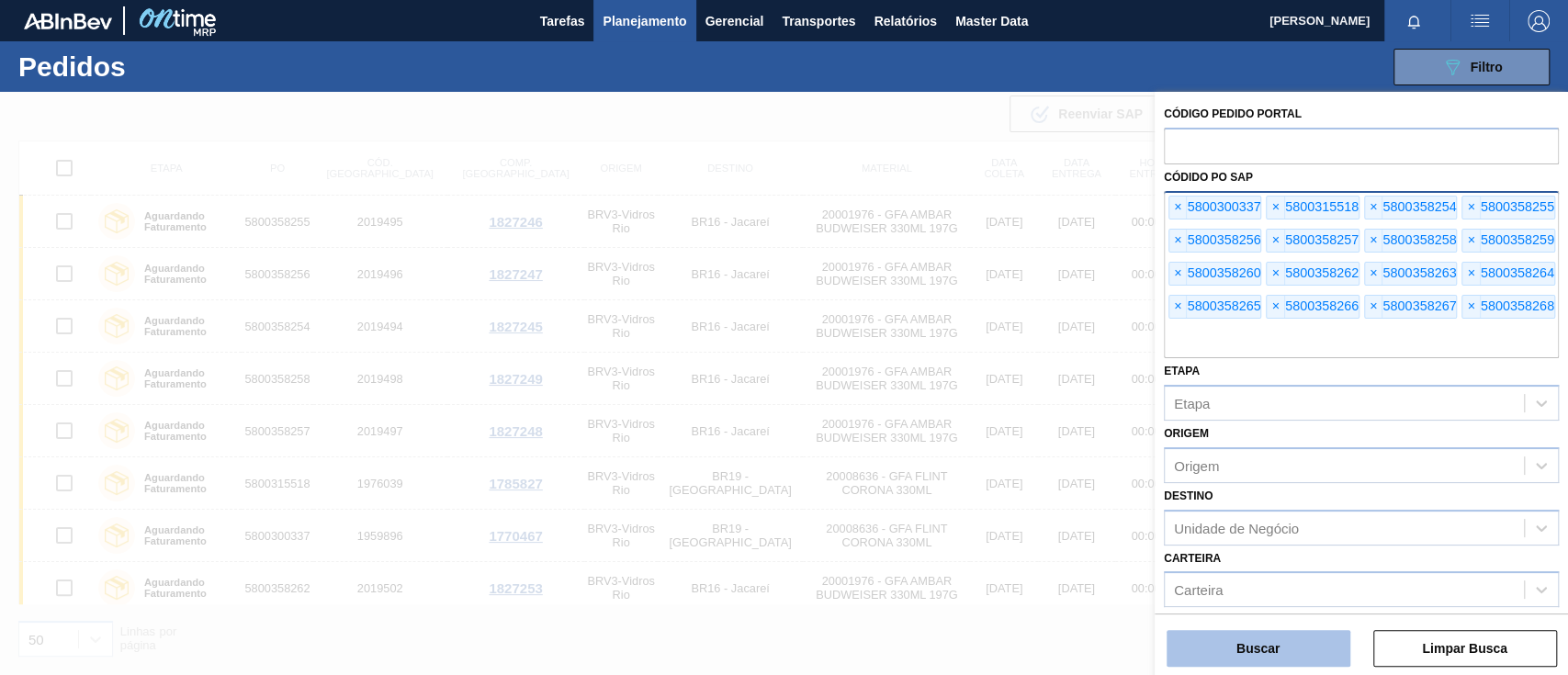
click at [1292, 644] on button "Buscar" at bounding box center [1258, 648] width 184 height 36
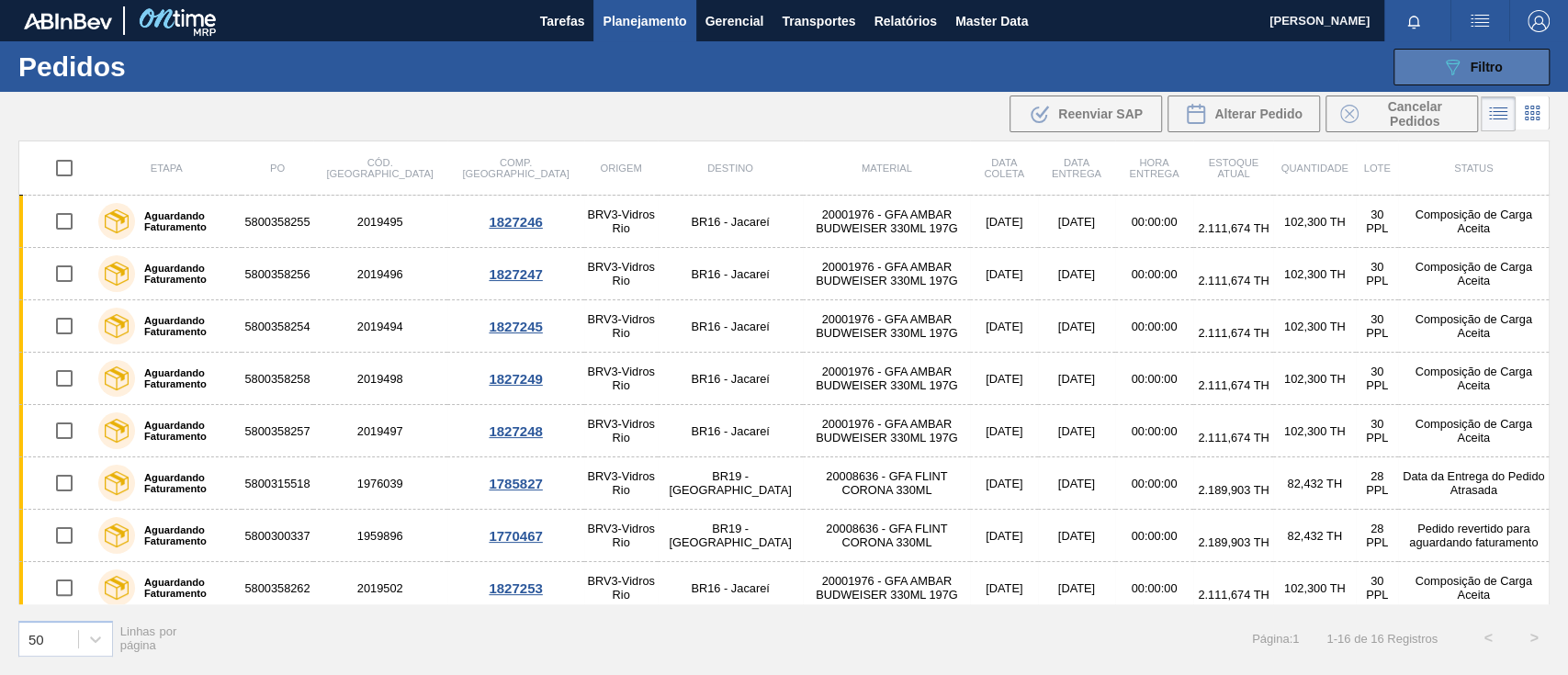
click at [1492, 49] on button "089F7B8B-B2A5-4AFE-B5C0-19BA573D28AC Filtro" at bounding box center [1471, 66] width 156 height 36
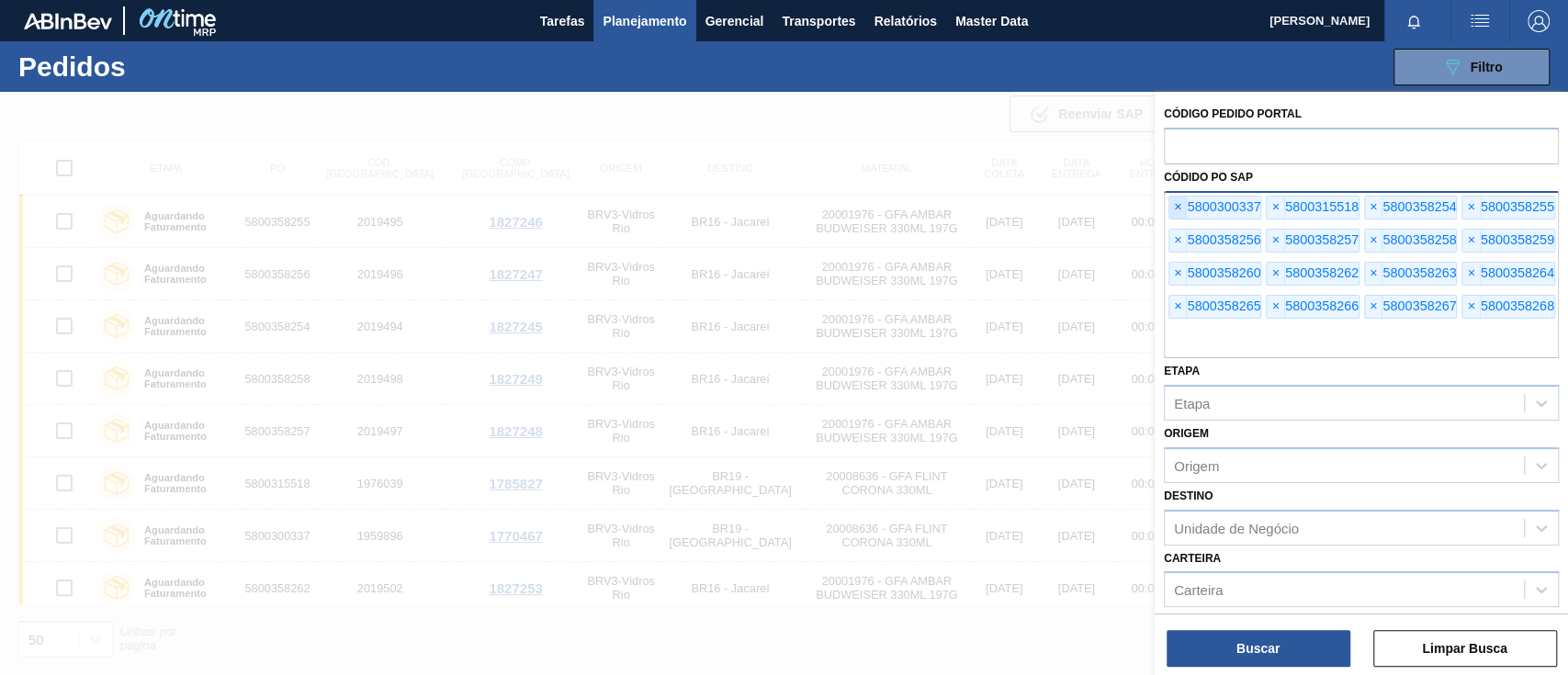
click at [1183, 210] on span "×" at bounding box center [1178, 208] width 18 height 22
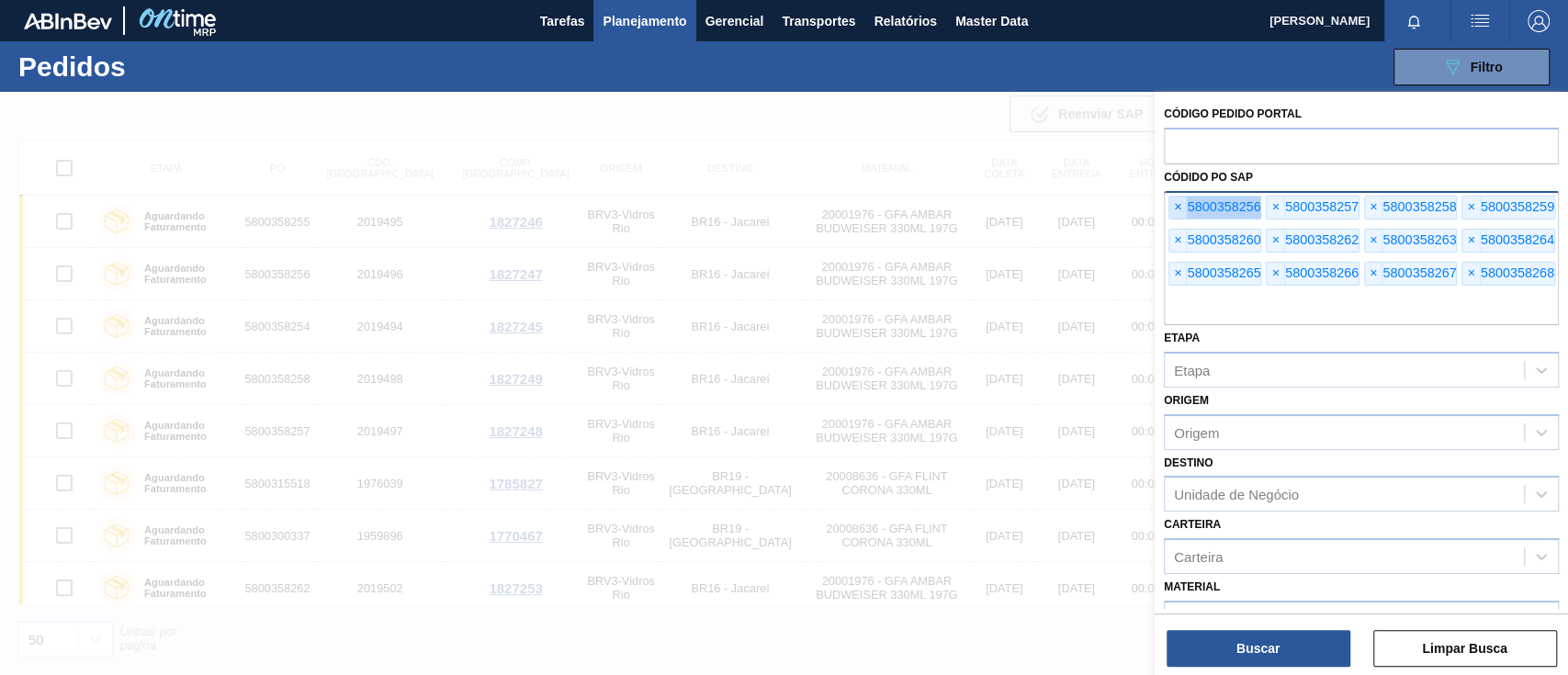
click at [1183, 210] on span "×" at bounding box center [1178, 208] width 18 height 22
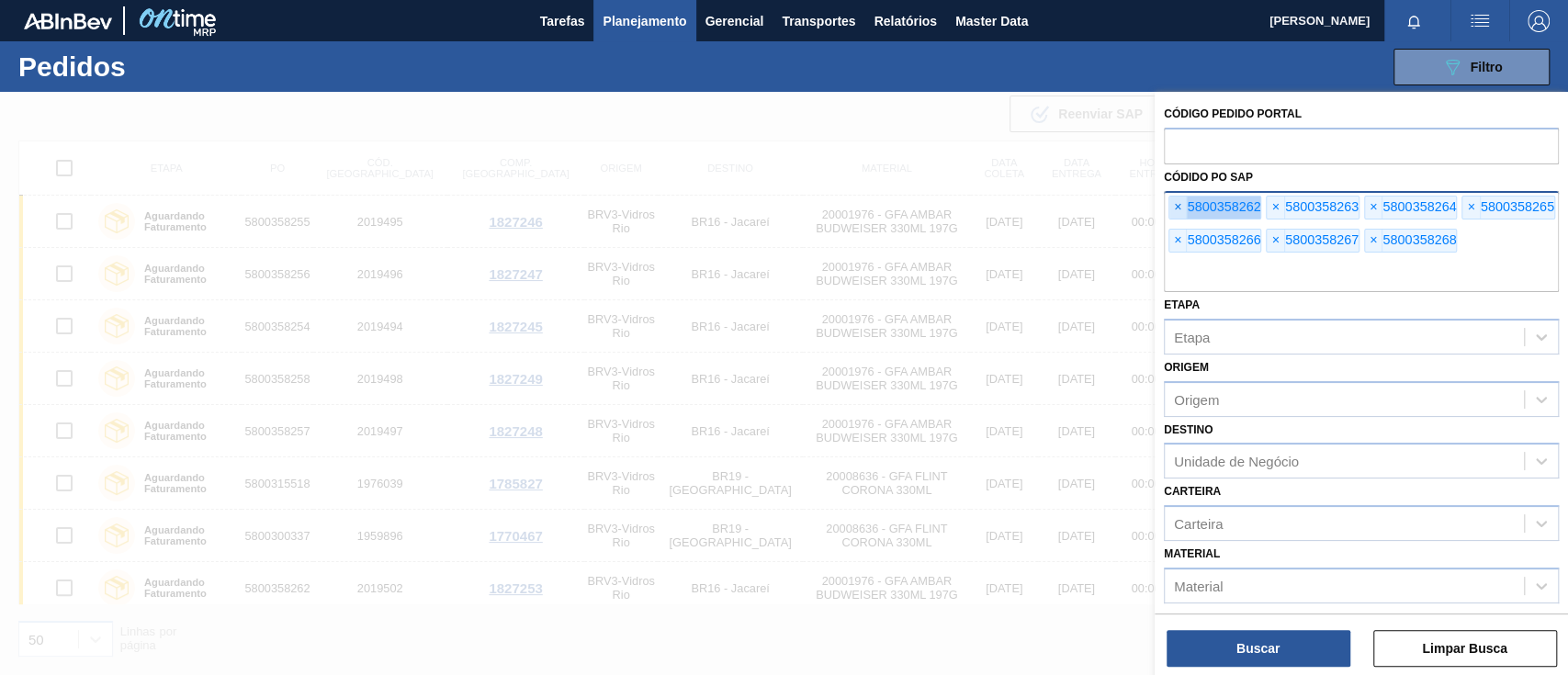
click at [1183, 210] on span "×" at bounding box center [1178, 208] width 18 height 22
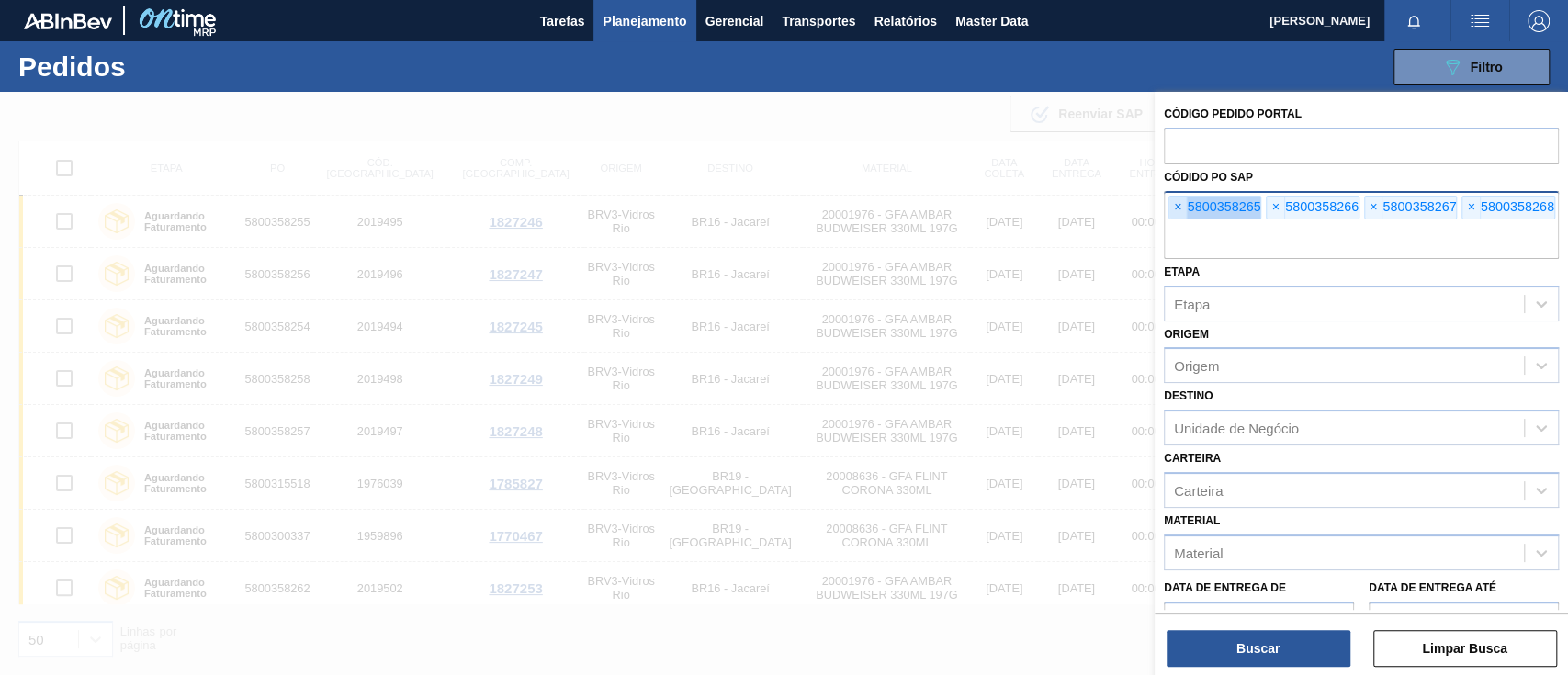
click at [1183, 210] on span "×" at bounding box center [1178, 208] width 18 height 22
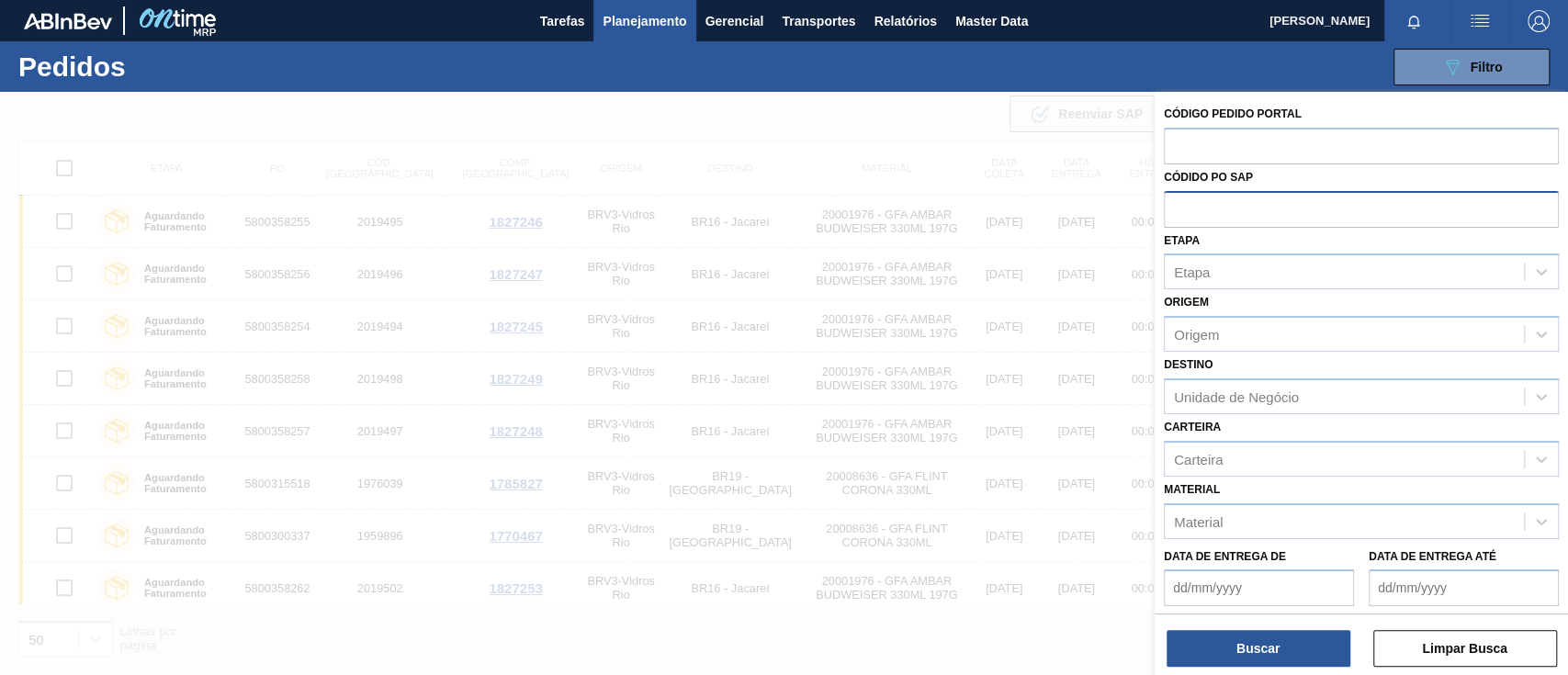
paste input "5800357464"
type input "5800357464"
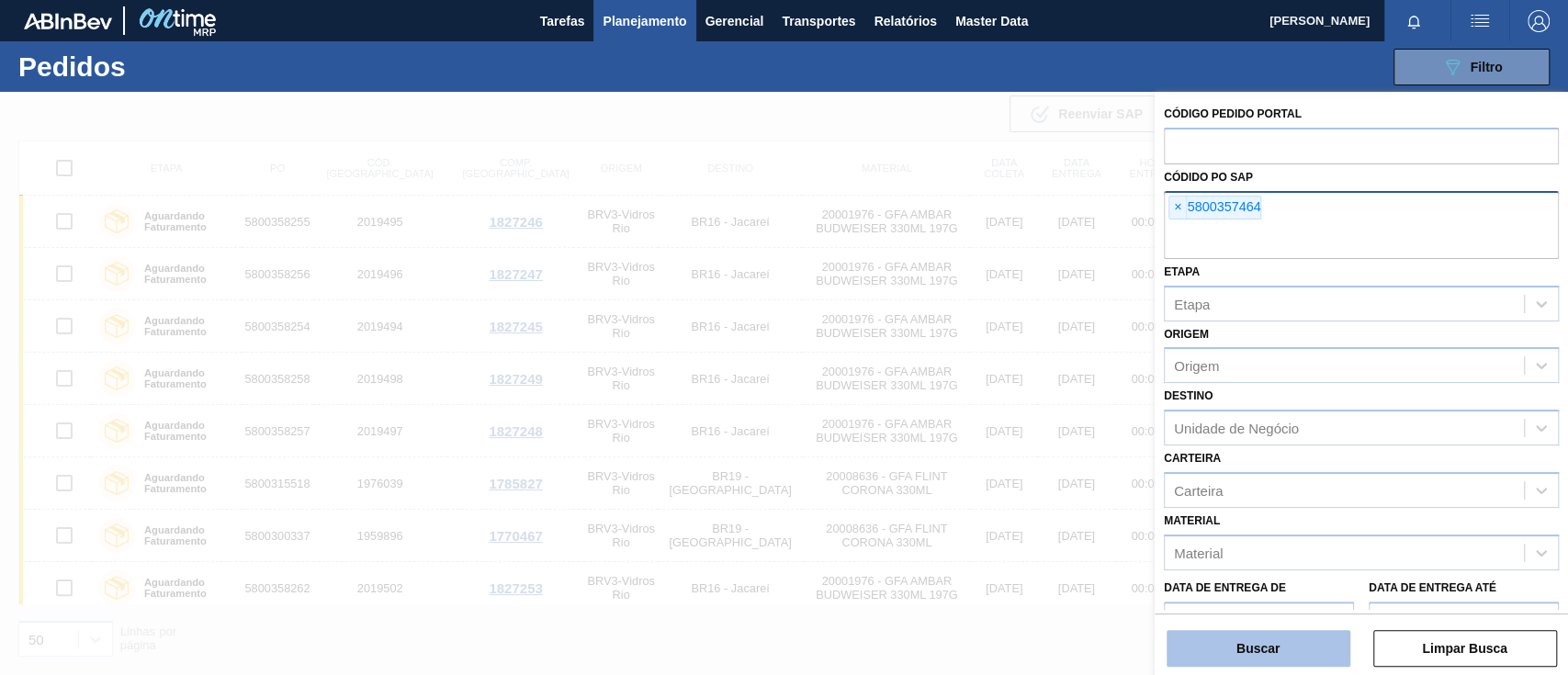
click at [1274, 644] on button "Buscar" at bounding box center [1258, 648] width 184 height 36
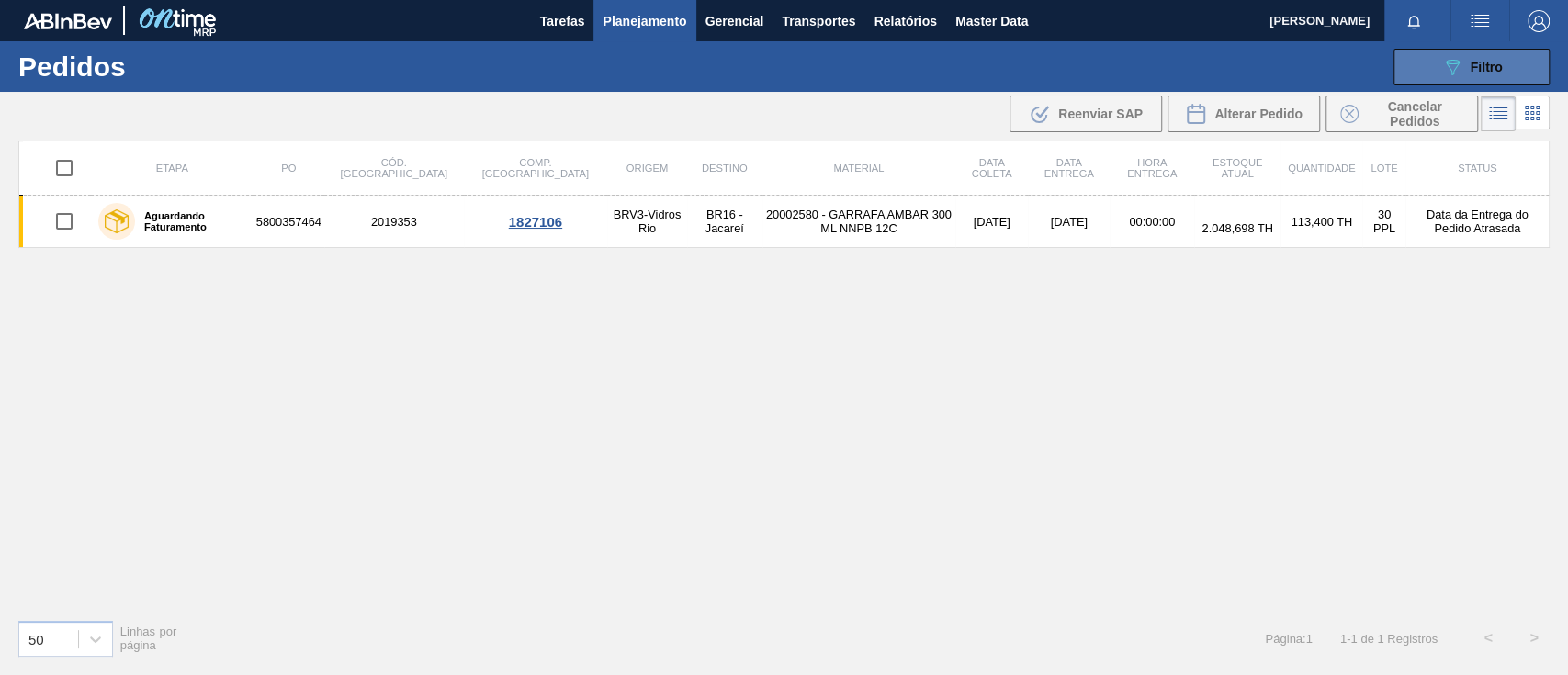
click at [1426, 53] on button "089F7B8B-B2A5-4AFE-B5C0-19BA573D28AC Filtro" at bounding box center [1471, 66] width 156 height 36
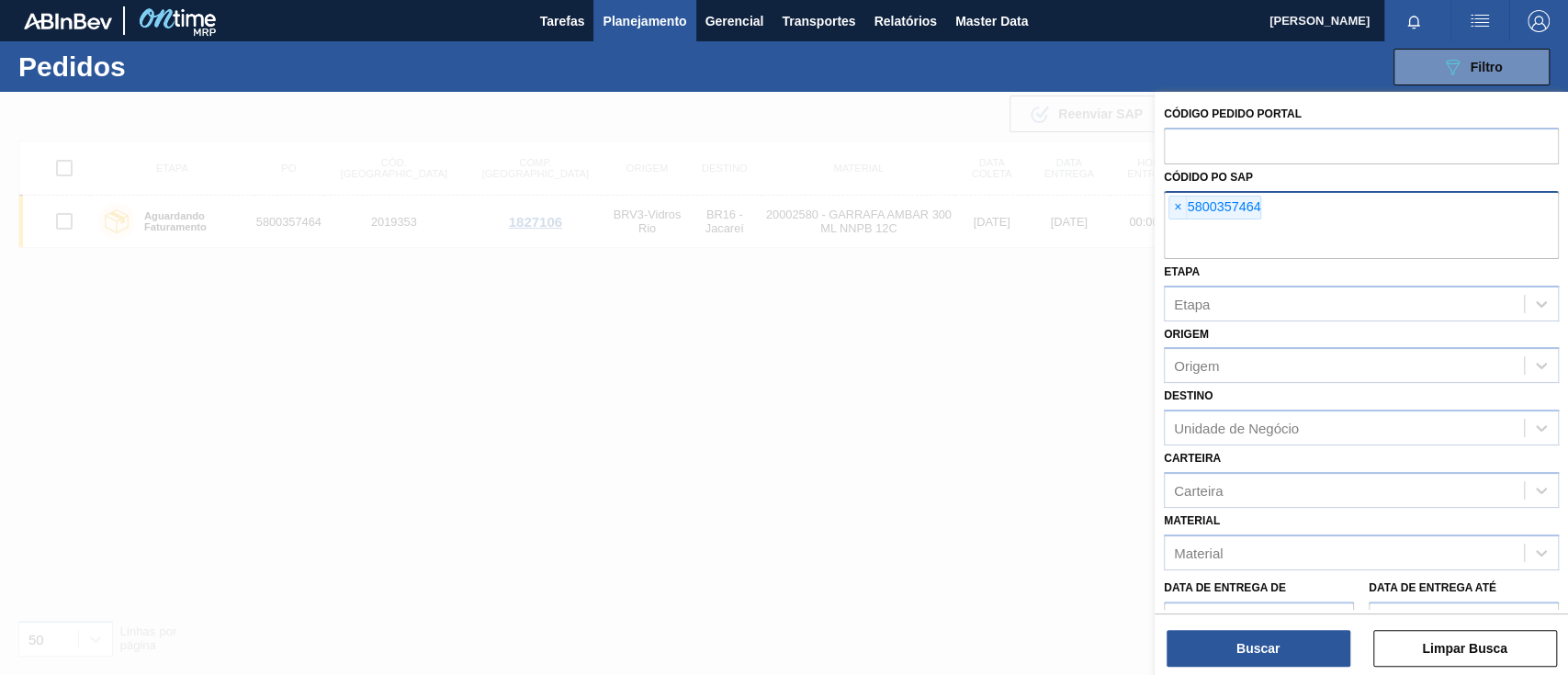
click at [1177, 210] on span "×" at bounding box center [1178, 208] width 18 height 22
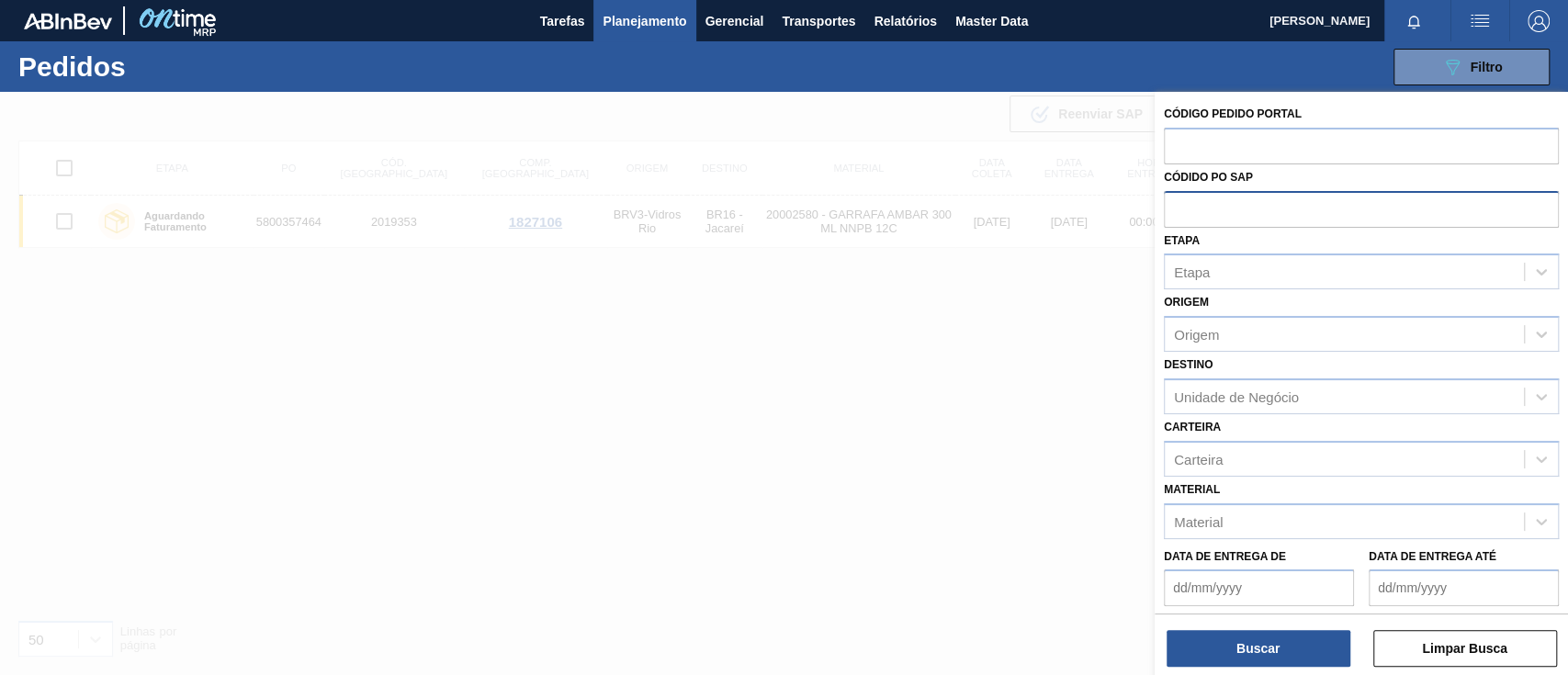
paste input "text"
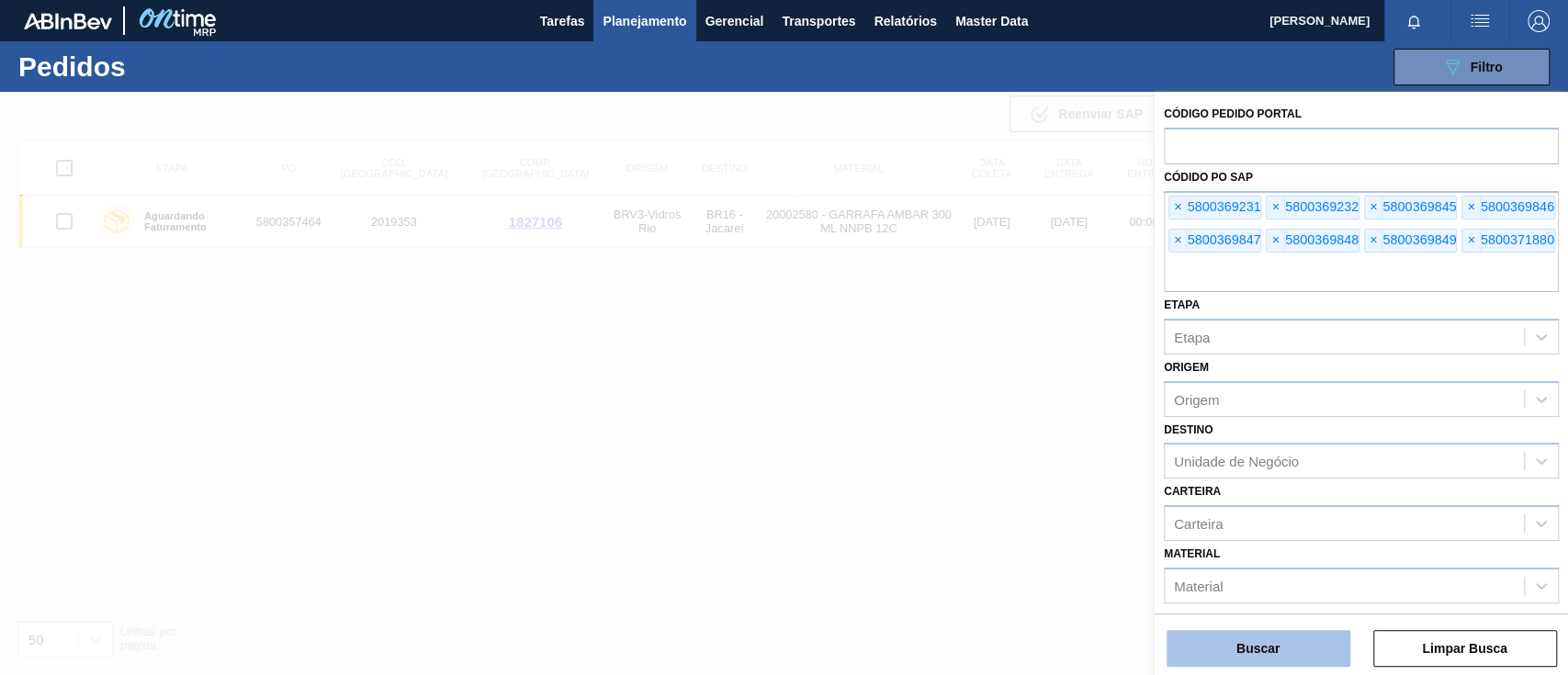
click at [1311, 650] on button "Buscar" at bounding box center [1258, 648] width 184 height 36
